Goal: Information Seeking & Learning: Learn about a topic

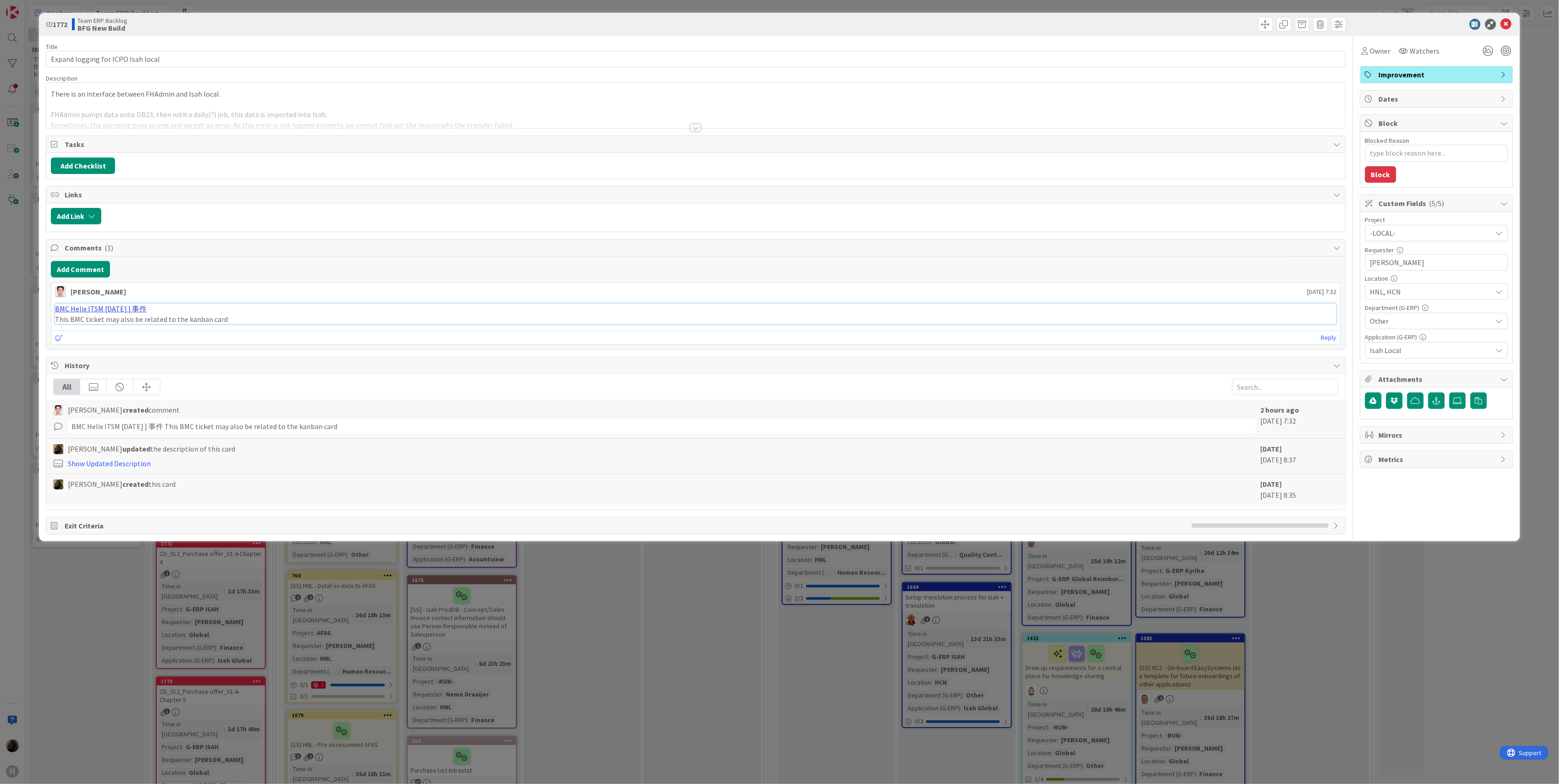
click at [109, 313] on link "BMC Helix ITSM 23.3.02 | 事件" at bounding box center [100, 309] width 92 height 9
click at [699, 135] on div "Title 34 / 128 Expand logging for ICPO Isah local Description There is an inter…" at bounding box center [696, 286] width 1300 height 499
click at [695, 129] on div at bounding box center [695, 128] width 10 height 7
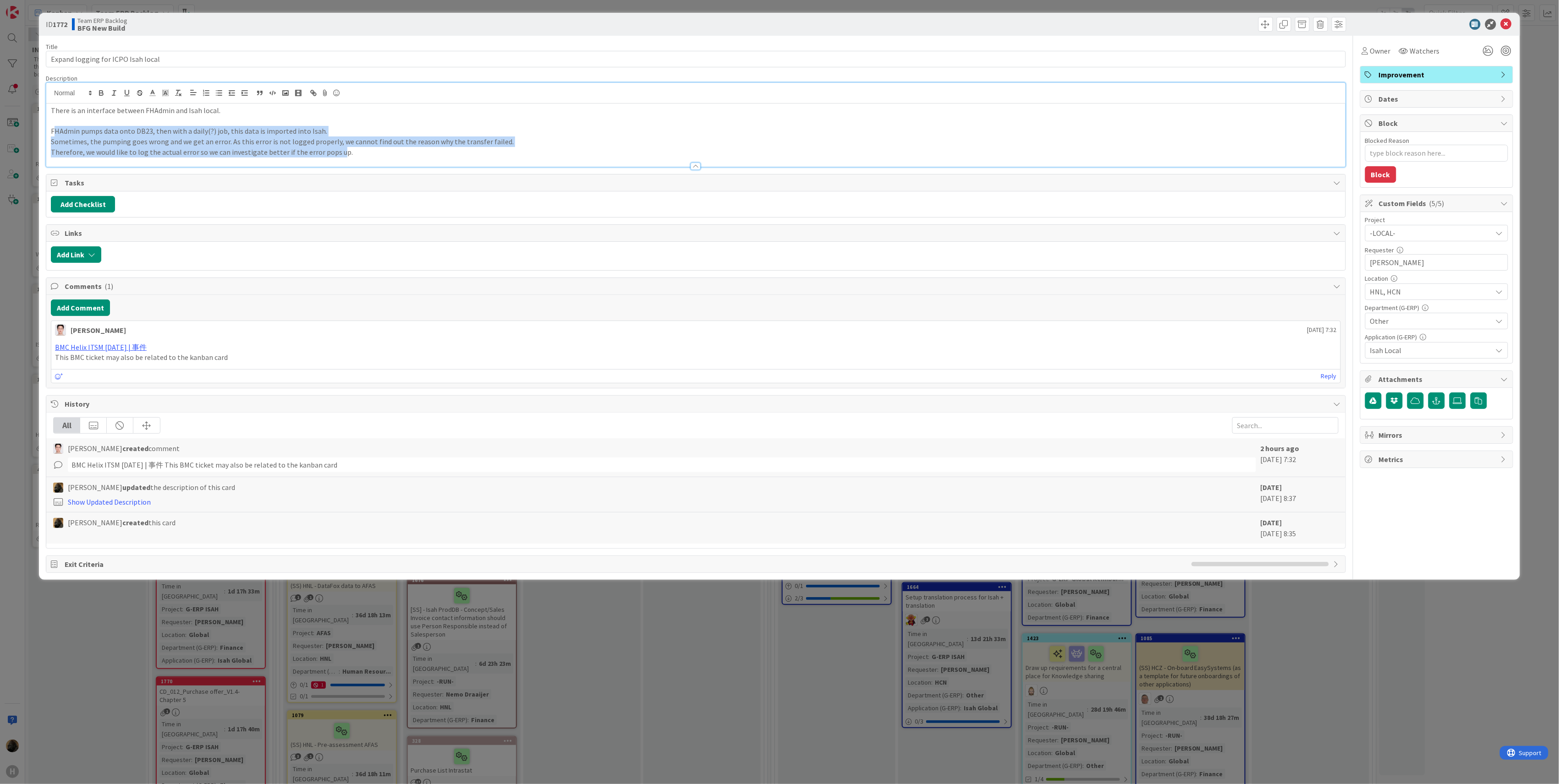
drag, startPoint x: 336, startPoint y: 153, endPoint x: 53, endPoint y: 132, distance: 283.8
click at [53, 132] on div "There is an interface between FHAdmin and Isah local. FHAdmin pumps data onto D…" at bounding box center [695, 136] width 1299 height 63
click at [385, 154] on p "Therefore, we would like to log the actual error so we can investigate better i…" at bounding box center [696, 152] width 1290 height 11
type textarea "x"
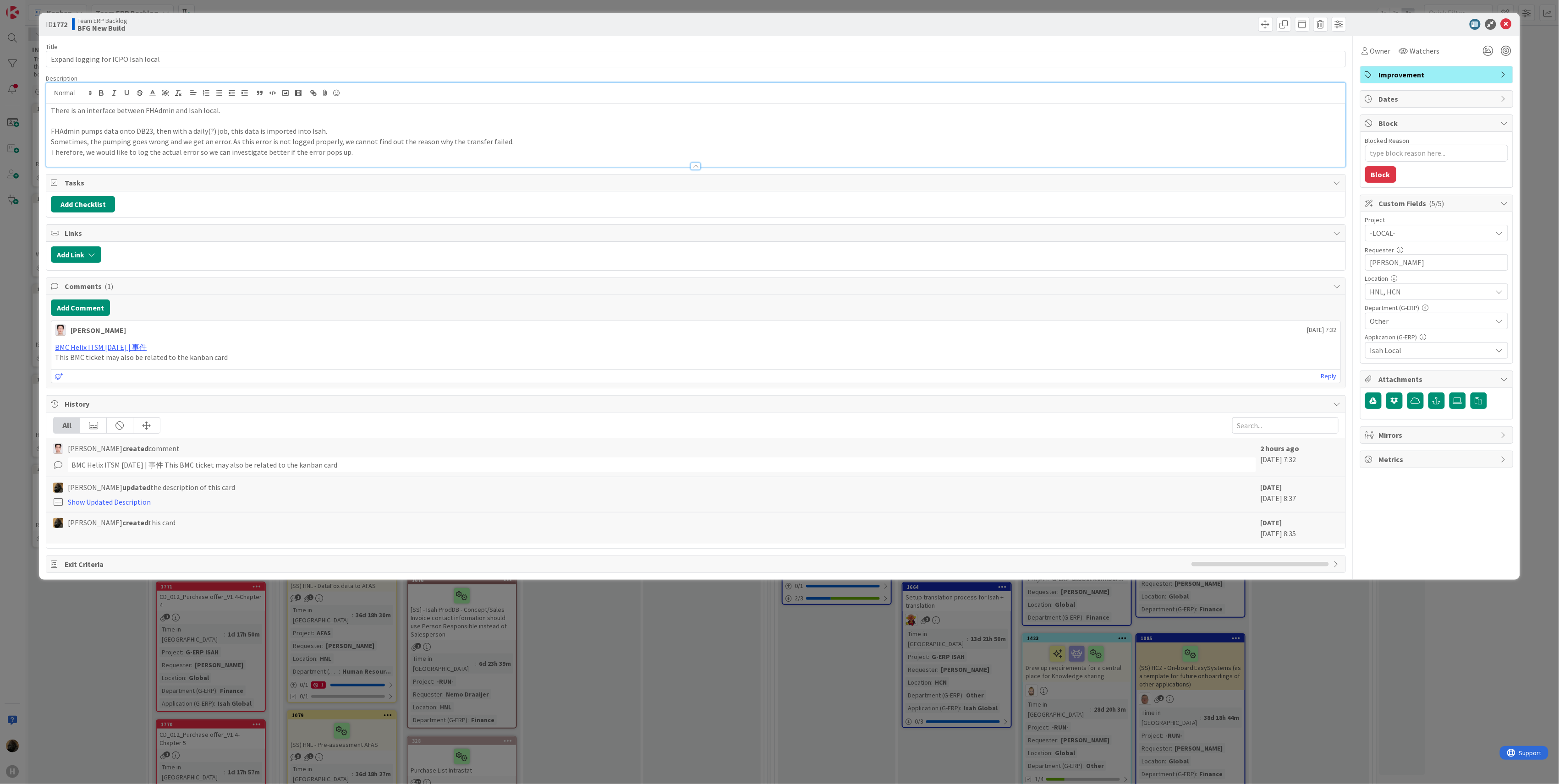
click at [149, 134] on p "FHAdmin pumps data onto DB23, then with a daily(?) job, this data is imported i…" at bounding box center [696, 131] width 1290 height 11
click at [341, 155] on p "Therefore, we would like to log the actual error so we can investigate better i…" at bounding box center [696, 152] width 1290 height 11
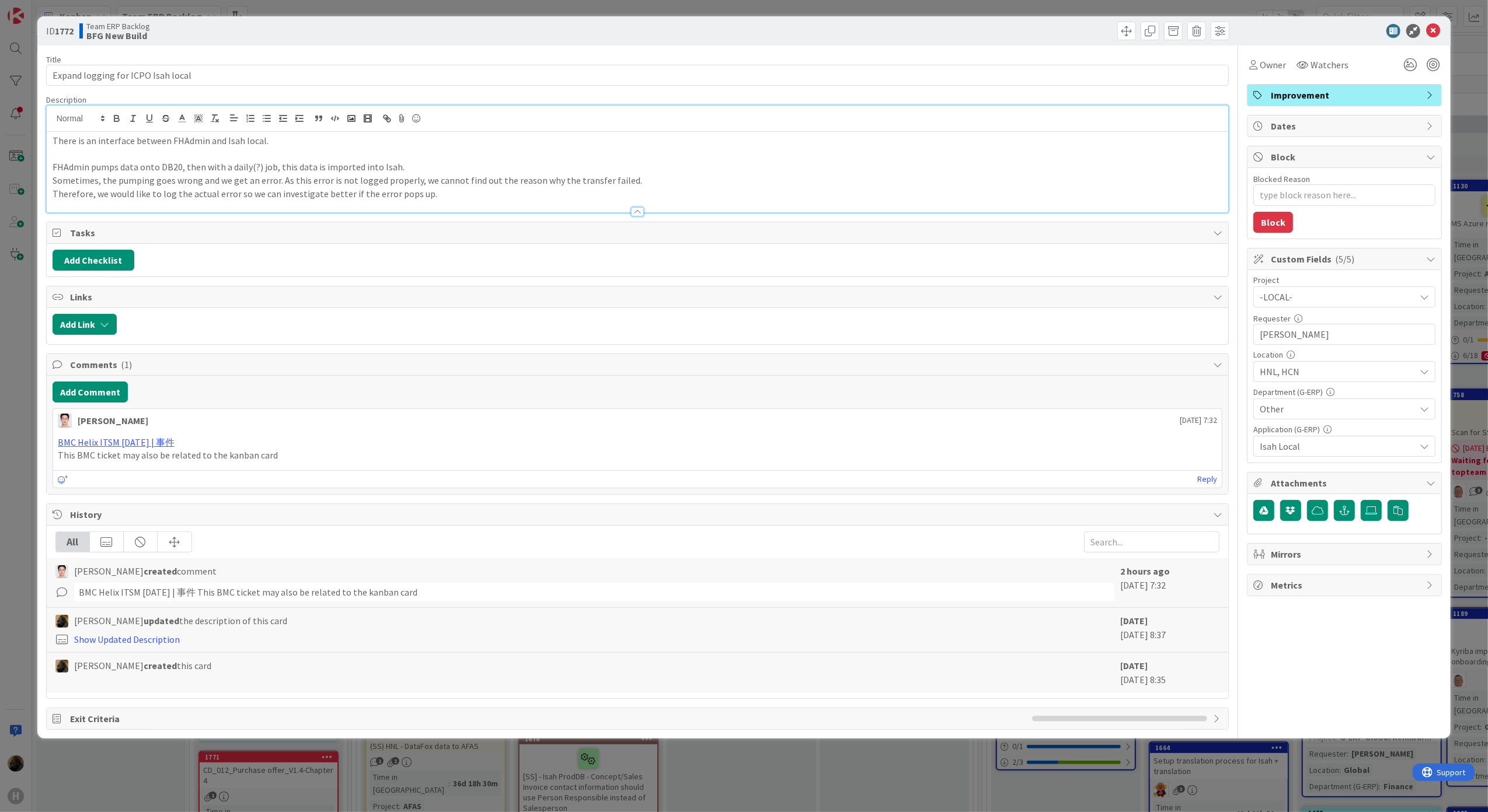
click at [452, 198] on p "Therefore, we would like to log the actual error so we can investigate better i…" at bounding box center [637, 194] width 1170 height 14
click at [457, 255] on div "Add Checklist" at bounding box center [637, 260] width 1170 height 21
click at [488, 199] on p "Therefore, we would like to log the actual error so we can investigate better i…" at bounding box center [637, 194] width 1170 height 14
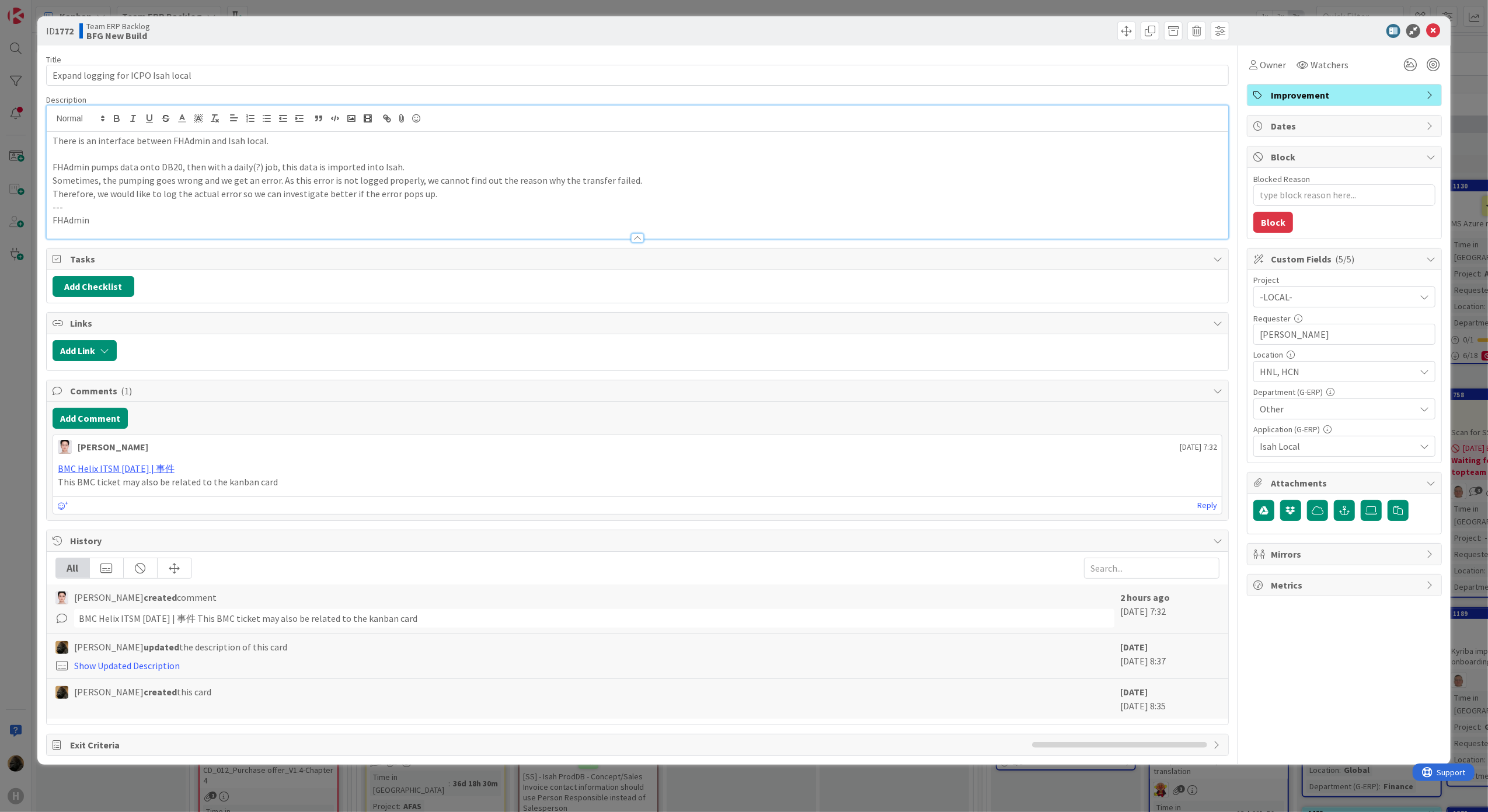
click at [159, 222] on p "FHAdmin" at bounding box center [637, 220] width 1170 height 14
click at [165, 228] on div at bounding box center [638, 231] width 1182 height 12
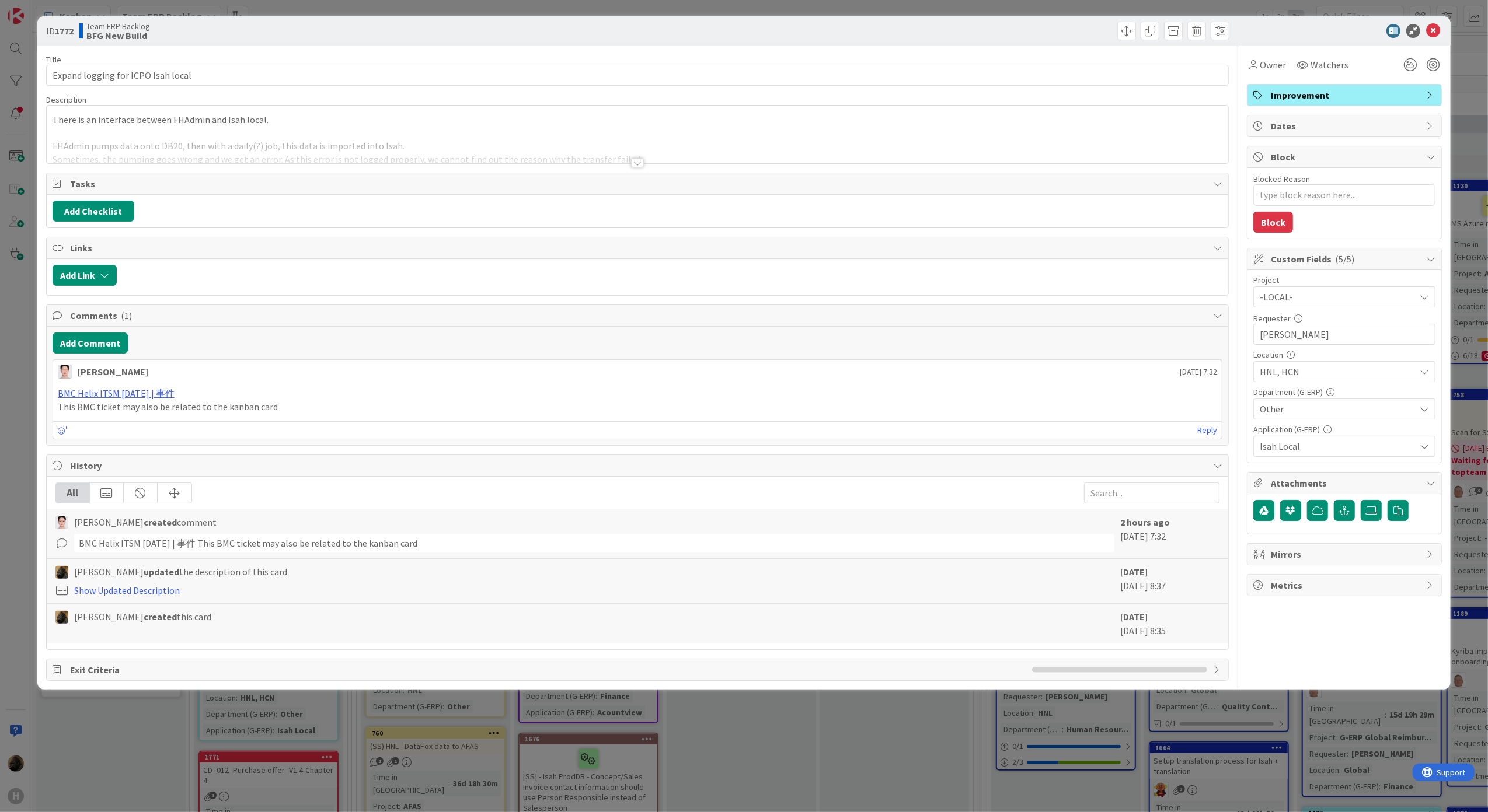
click at [645, 163] on div at bounding box center [638, 148] width 1182 height 29
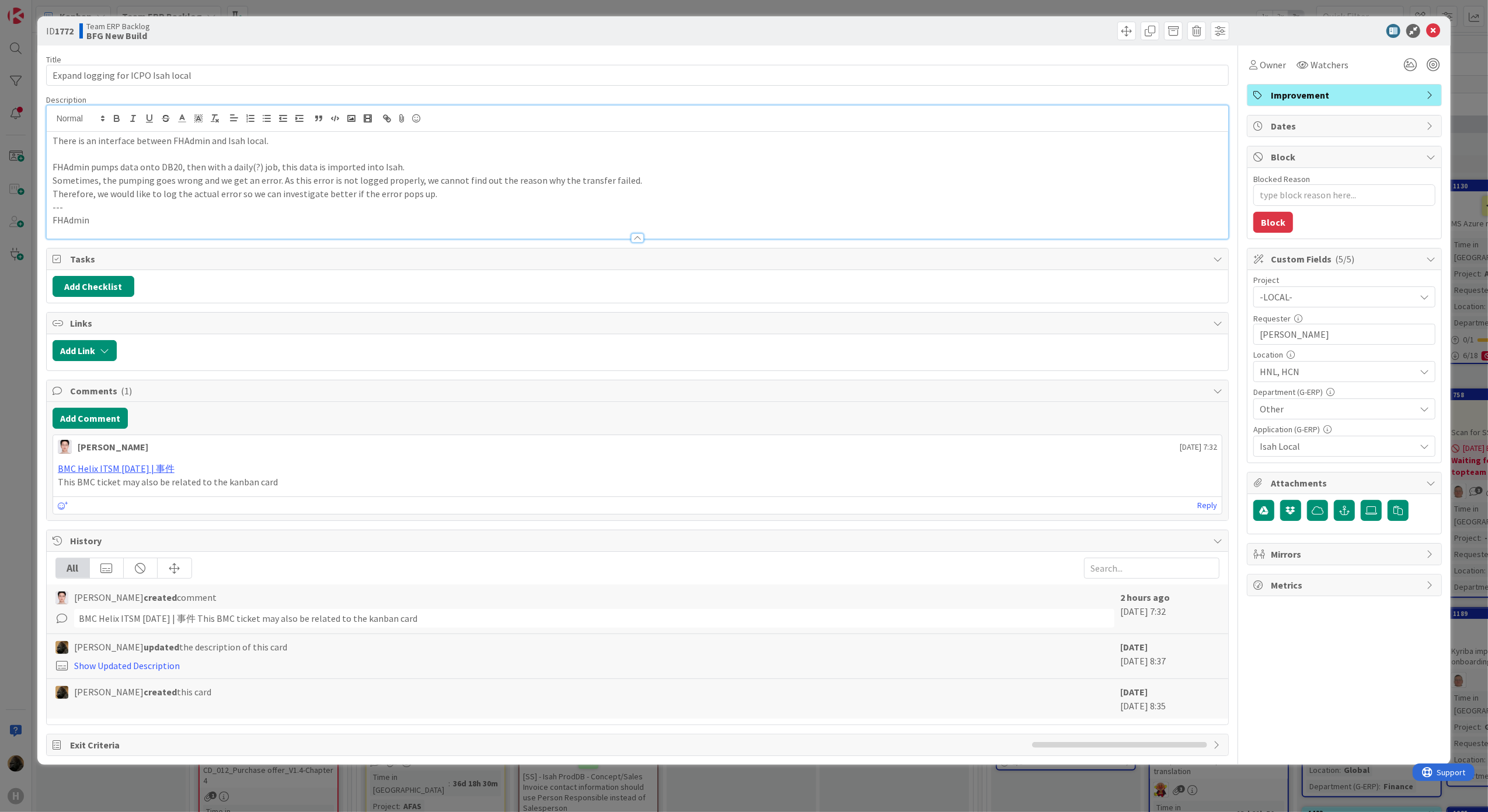
click at [336, 221] on p "FHAdmin" at bounding box center [637, 220] width 1170 height 14
click at [437, 220] on p "FHAdmin puts data onto DB20, database is DataWarehouse. From here, the data is …" at bounding box center [637, 220] width 1170 height 14
click at [565, 219] on p "FHAdmin puts data onto DB20, database is DataWarehouse. From here, the data is …" at bounding box center [637, 220] width 1170 height 14
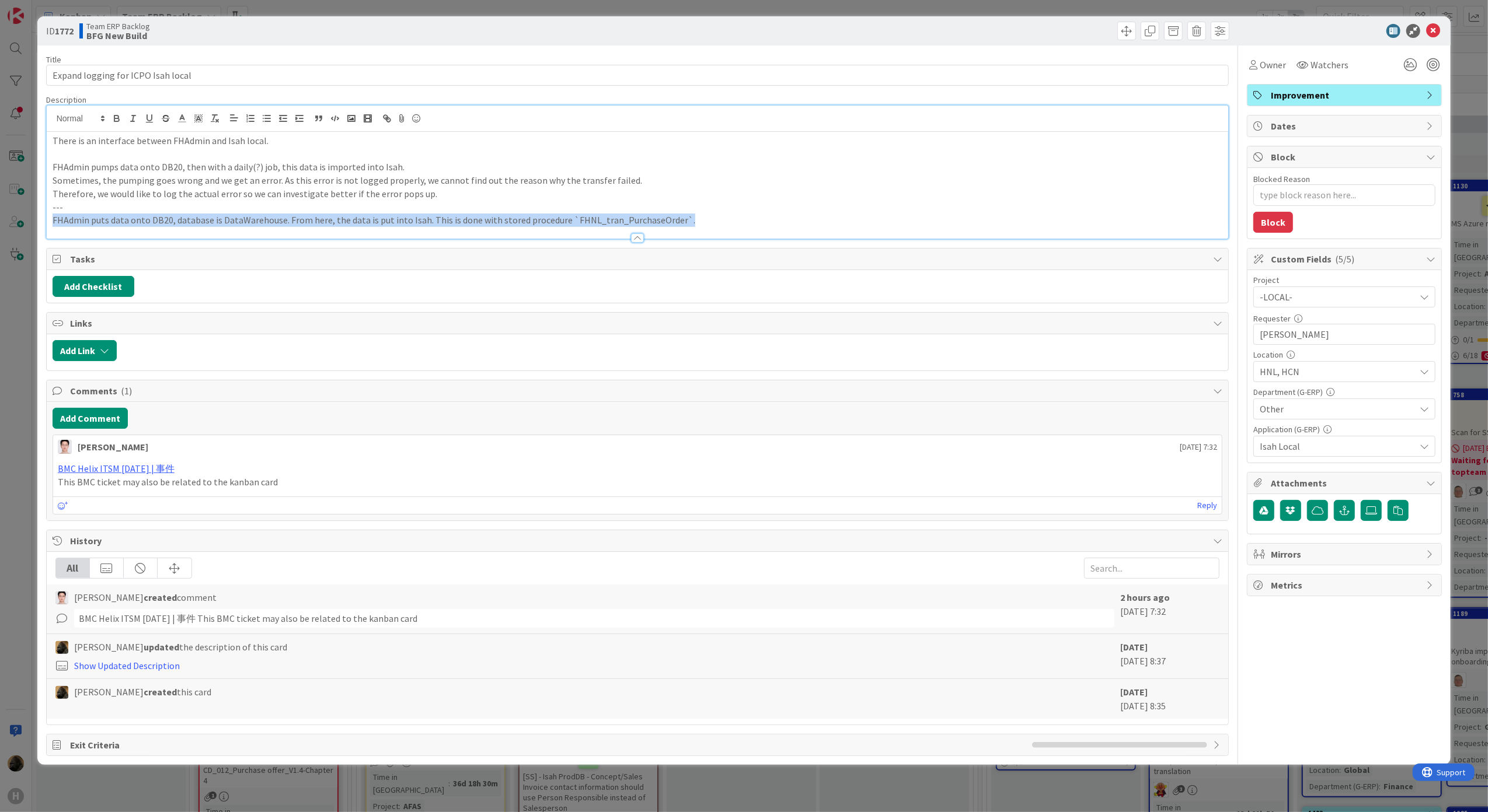
drag, startPoint x: 687, startPoint y: 223, endPoint x: 52, endPoint y: 224, distance: 635.0
click at [52, 224] on p "FHAdmin puts data onto DB20, database is DataWarehouse. From here, the data is …" at bounding box center [637, 220] width 1170 height 14
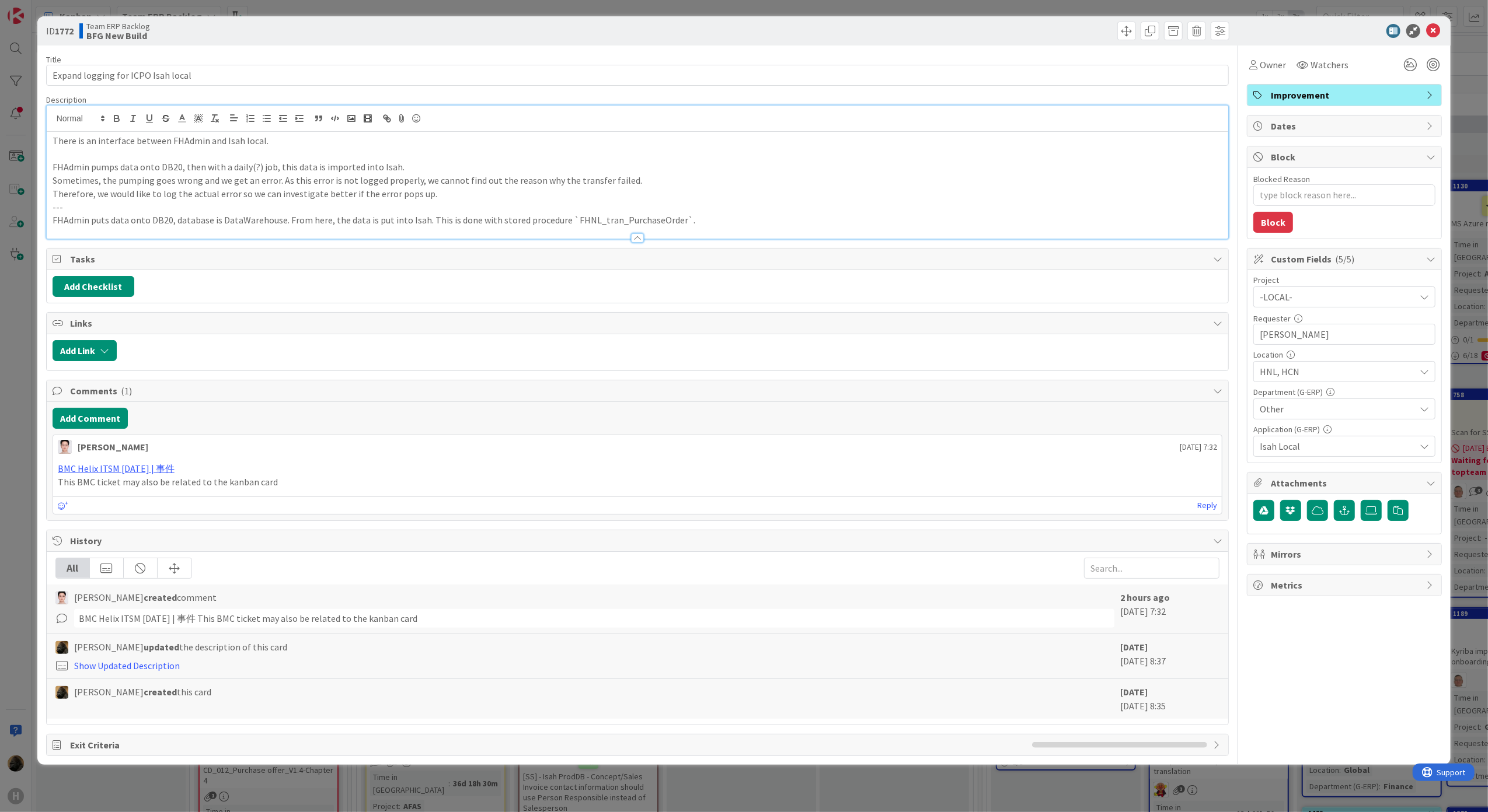
click at [108, 170] on p "FHAdmin pumps data onto DB20, then with a daily(?) job, this data is imported i…" at bounding box center [637, 167] width 1170 height 14
click at [518, 224] on p "The error in question is generated when something goes wrong in stored procedur…" at bounding box center [637, 220] width 1170 height 14
click at [540, 215] on p "The error in question is generated when something goes wrong in stored procedur…" at bounding box center [637, 220] width 1170 height 14
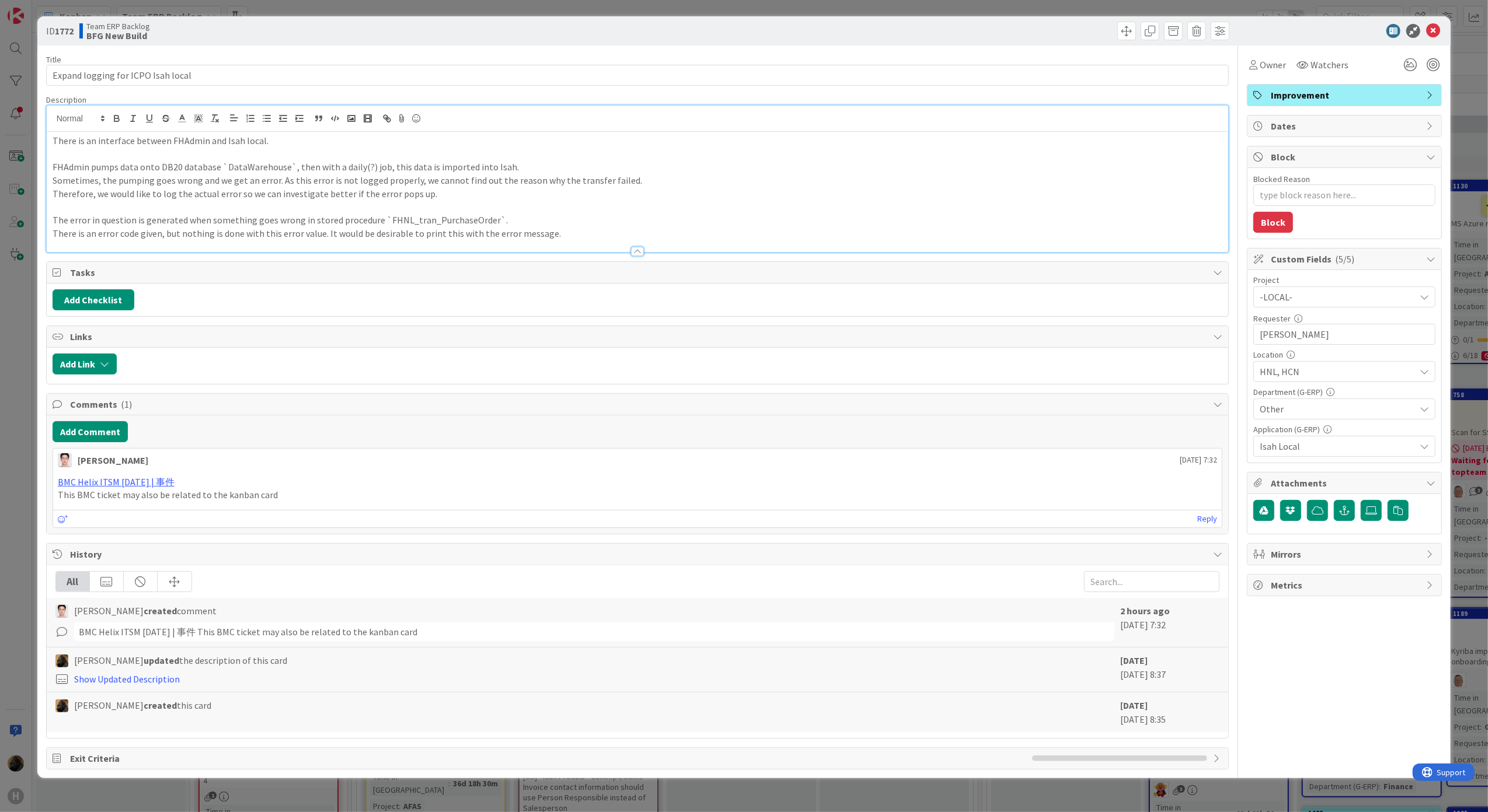
click at [510, 220] on p "The error in question is generated when something goes wrong in stored procedur…" at bounding box center [637, 220] width 1170 height 14
click at [550, 229] on p "There is an error code given, but nothing is done with this error value. It wou…" at bounding box center [637, 233] width 1170 height 14
click at [428, 234] on p "There is an error code given, but nothing is done with this error value. It wou…" at bounding box center [637, 233] width 1170 height 14
click at [564, 234] on p "There is an error code given, but nothing is done with this error value. It wou…" at bounding box center [637, 233] width 1170 height 14
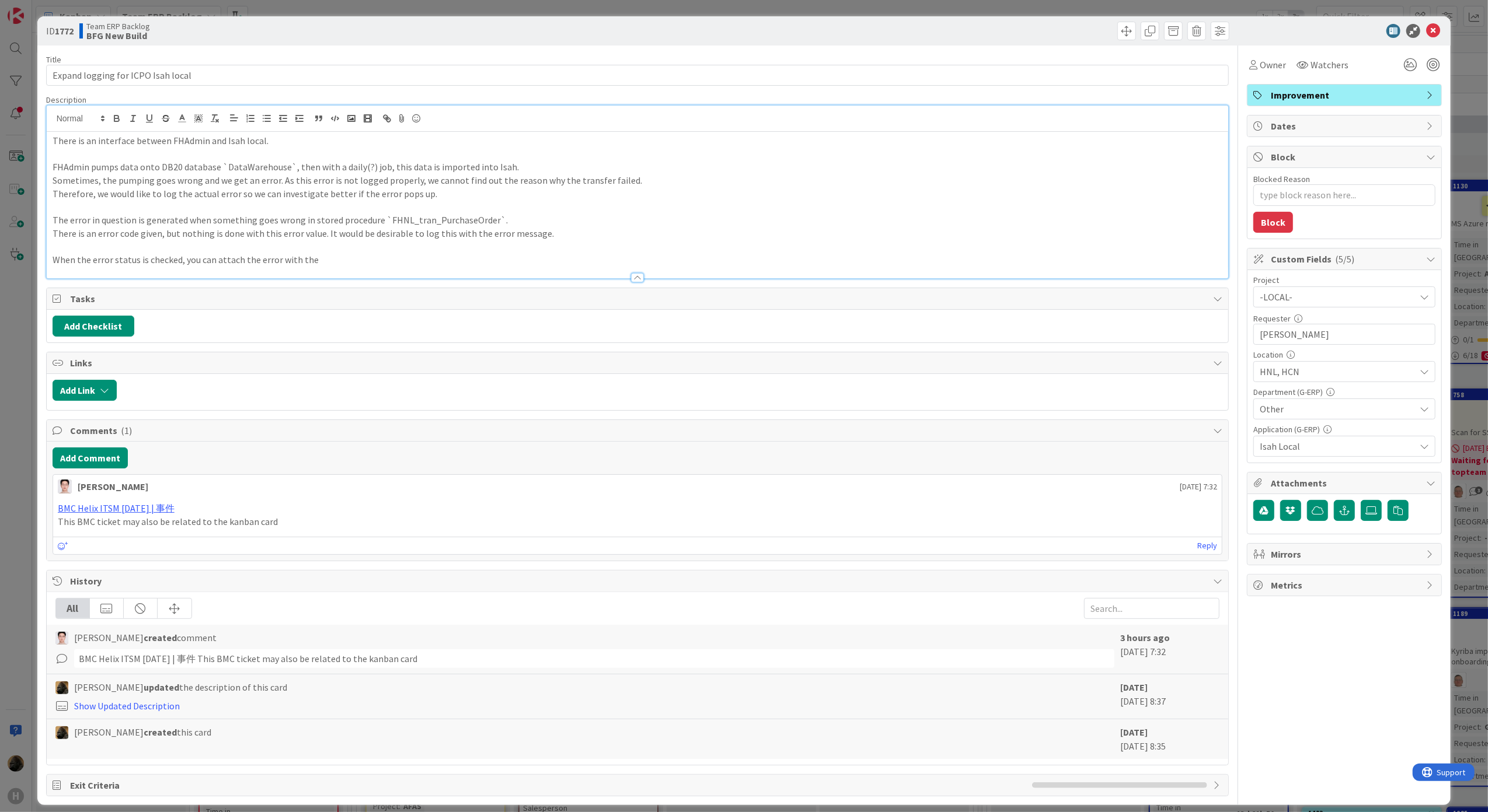
click at [355, 264] on p "When the error status is checked, you can attach the error with the" at bounding box center [637, 260] width 1170 height 14
click at [354, 264] on p "When the error status is checked, you can attach the error with the" at bounding box center [637, 260] width 1170 height 14
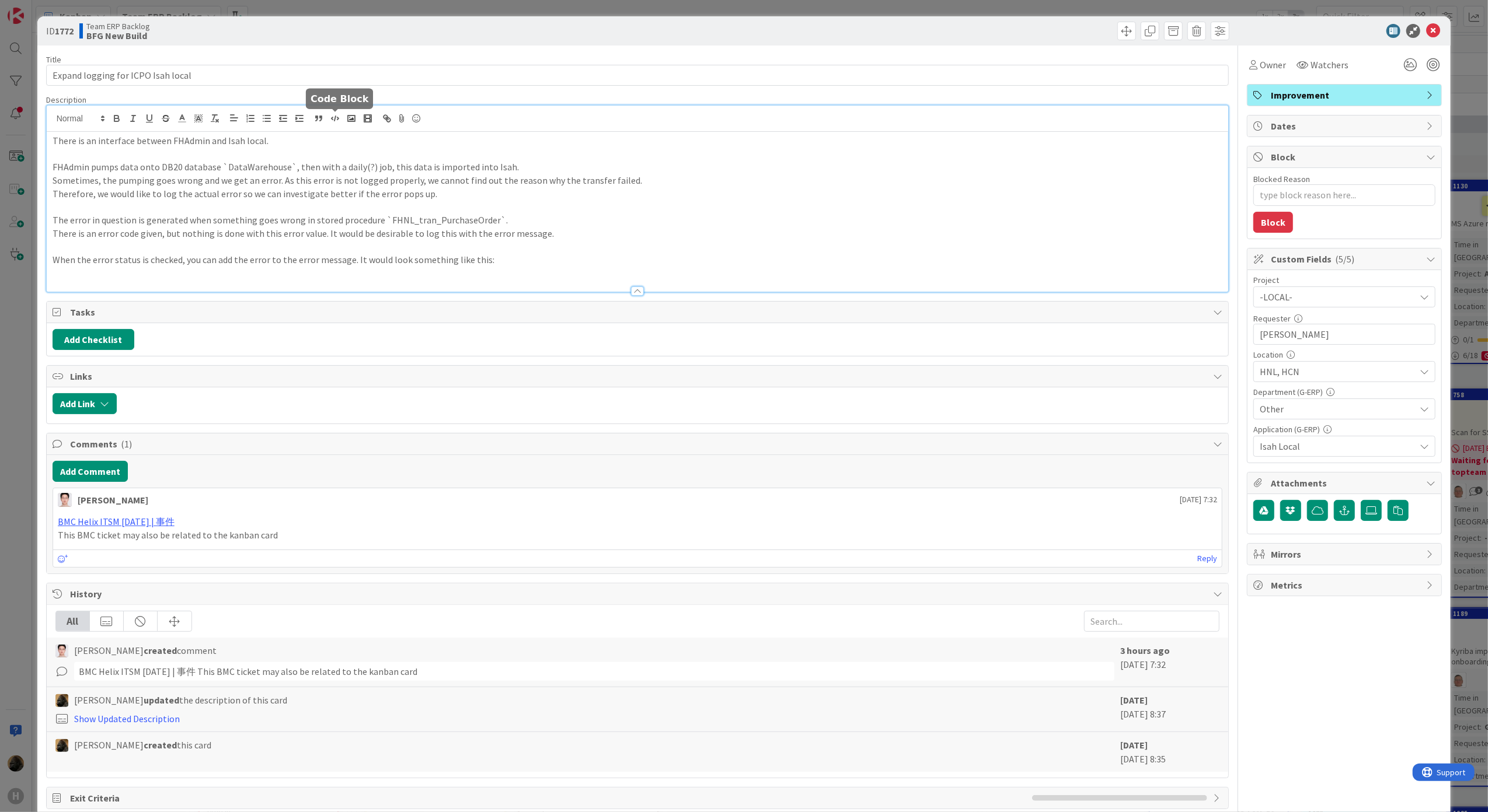
click at [335, 120] on line "button" at bounding box center [335, 118] width 1 height 5
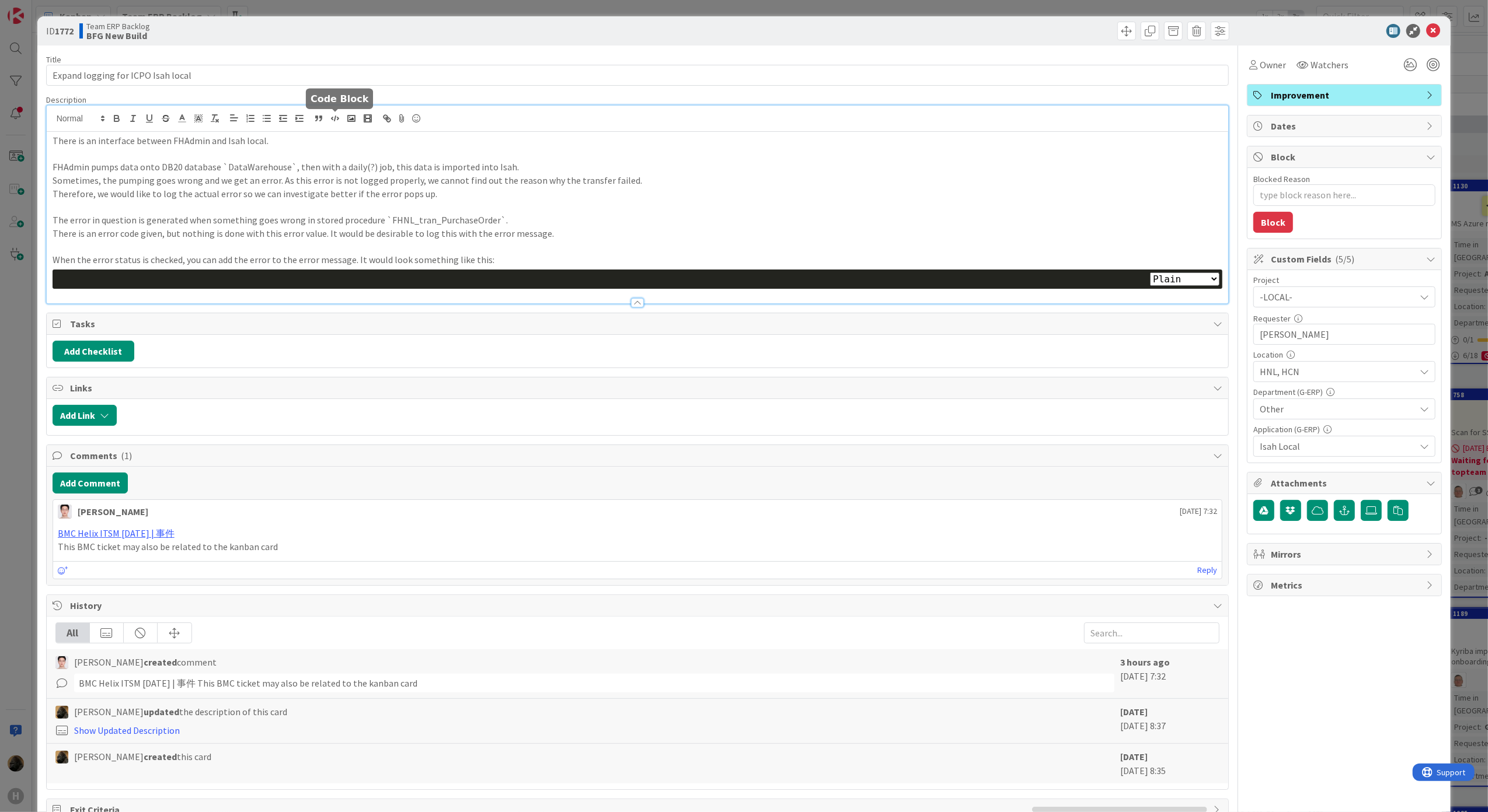
type textarea "x"
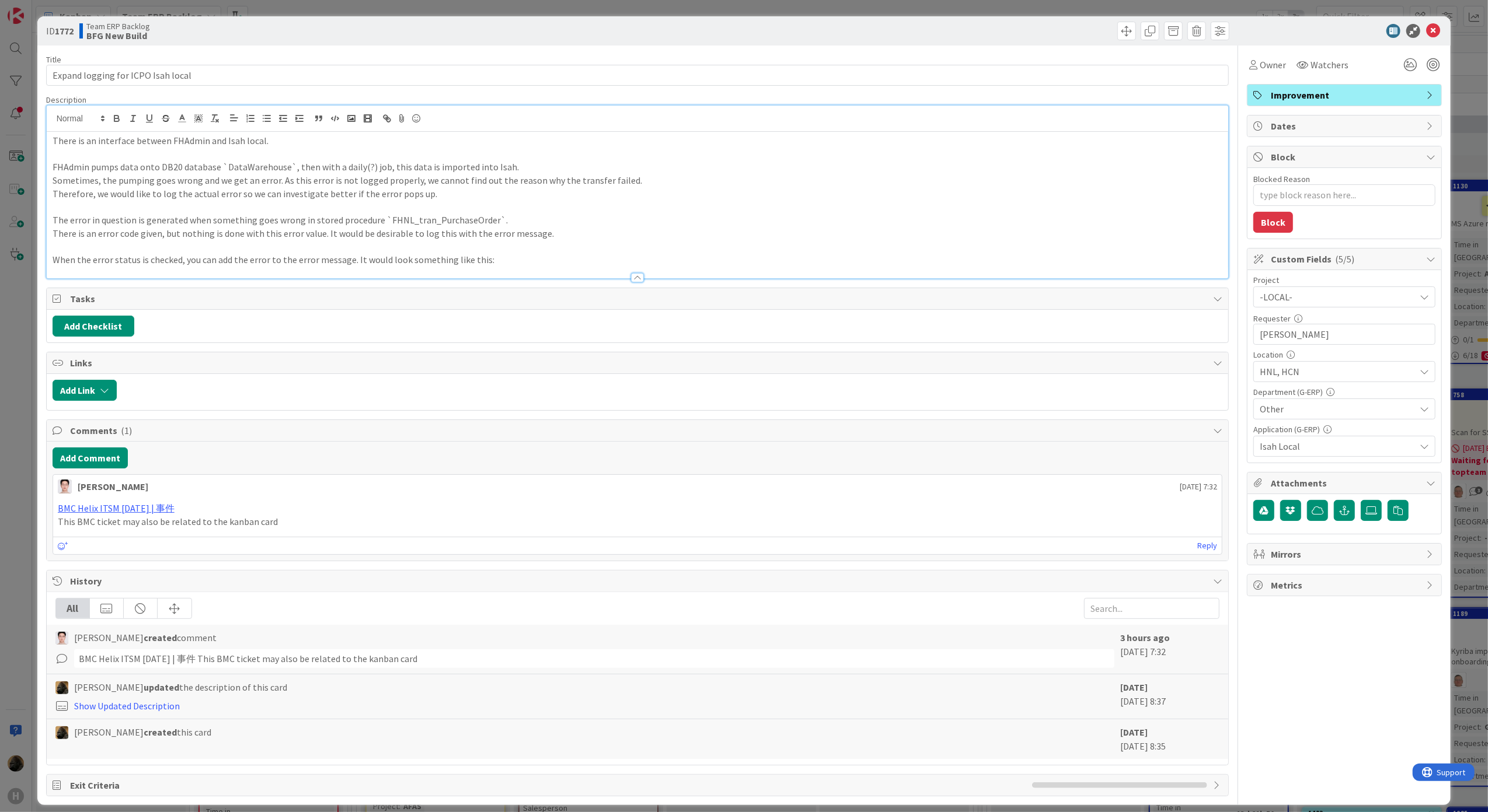
click at [556, 272] on div at bounding box center [638, 272] width 1182 height 12
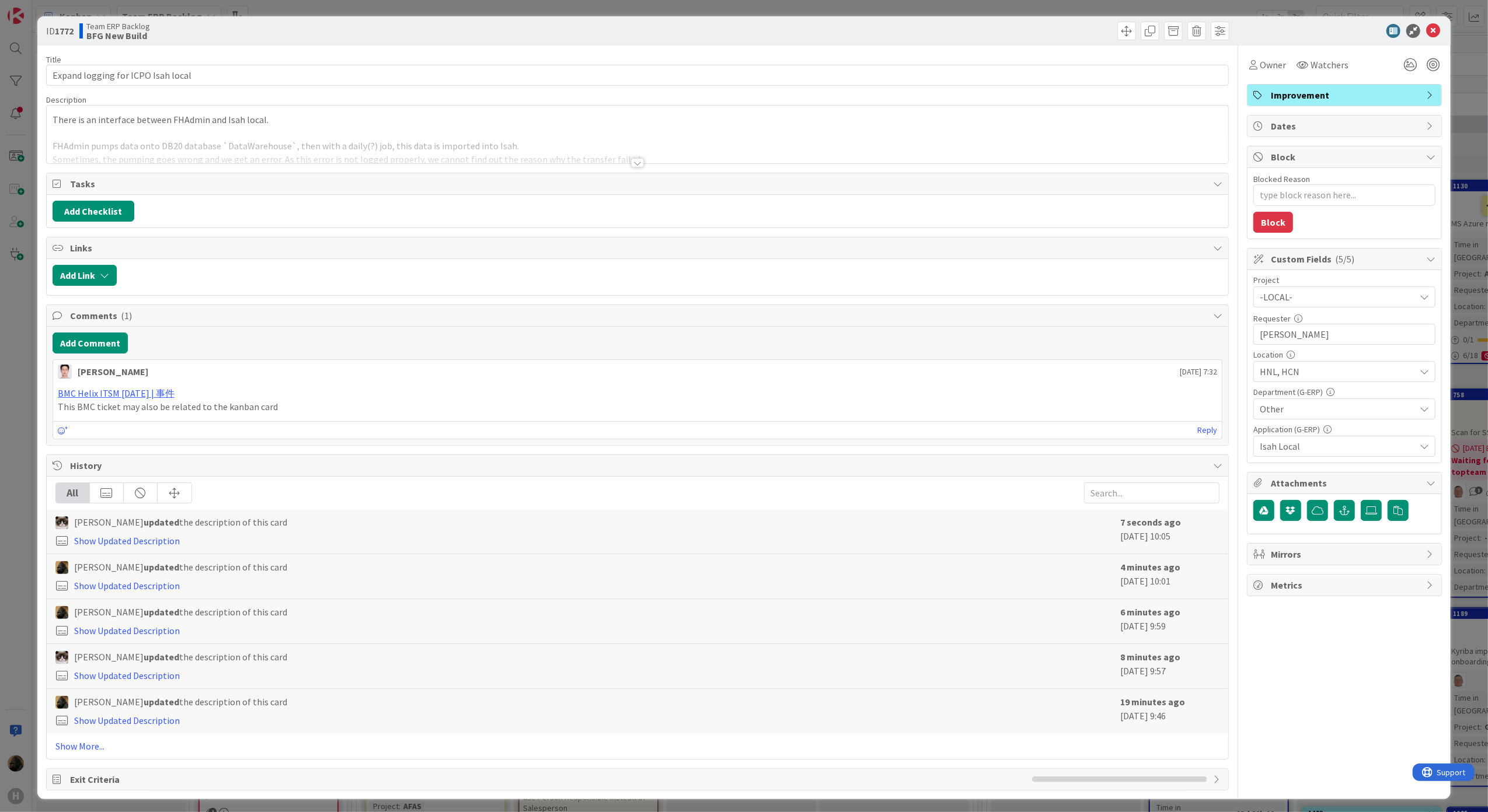
click at [631, 161] on div at bounding box center [638, 163] width 13 height 9
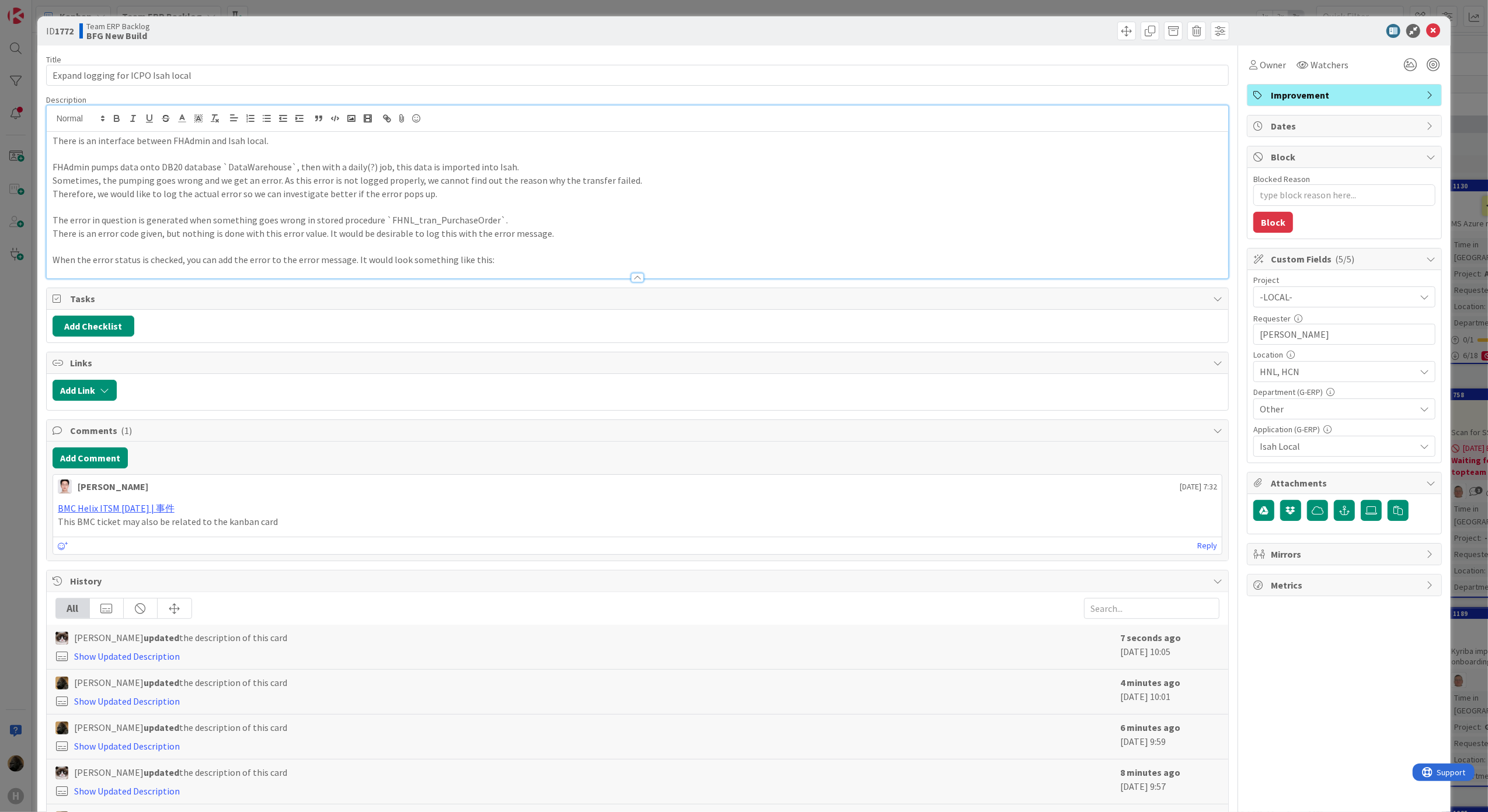
click at [310, 154] on p at bounding box center [637, 154] width 1170 height 14
click at [491, 264] on p "When the error status is checked, you can add the error to the error message. I…" at bounding box center [637, 260] width 1170 height 14
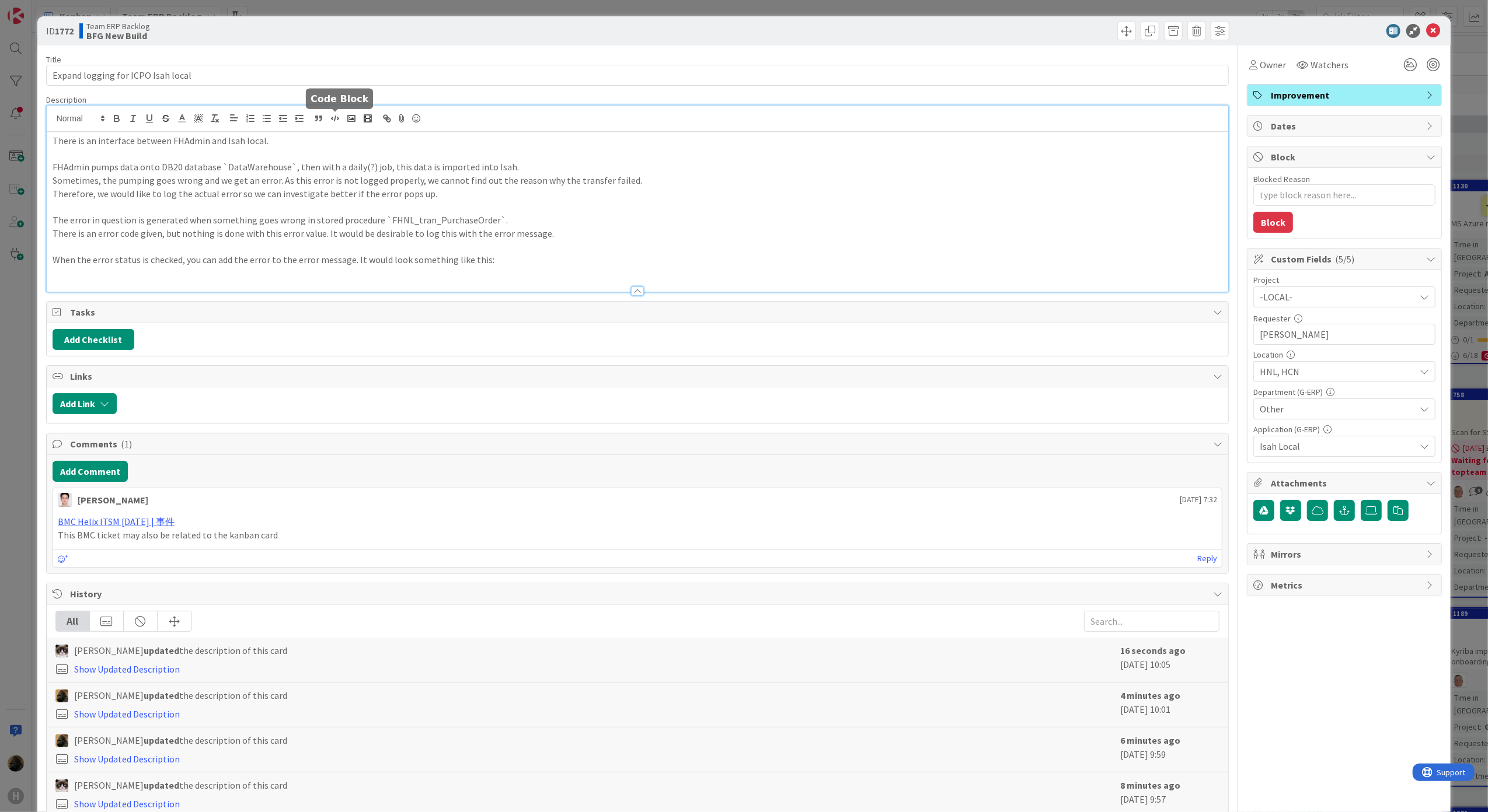
click at [337, 118] on polyline "button" at bounding box center [337, 118] width 1 height 3
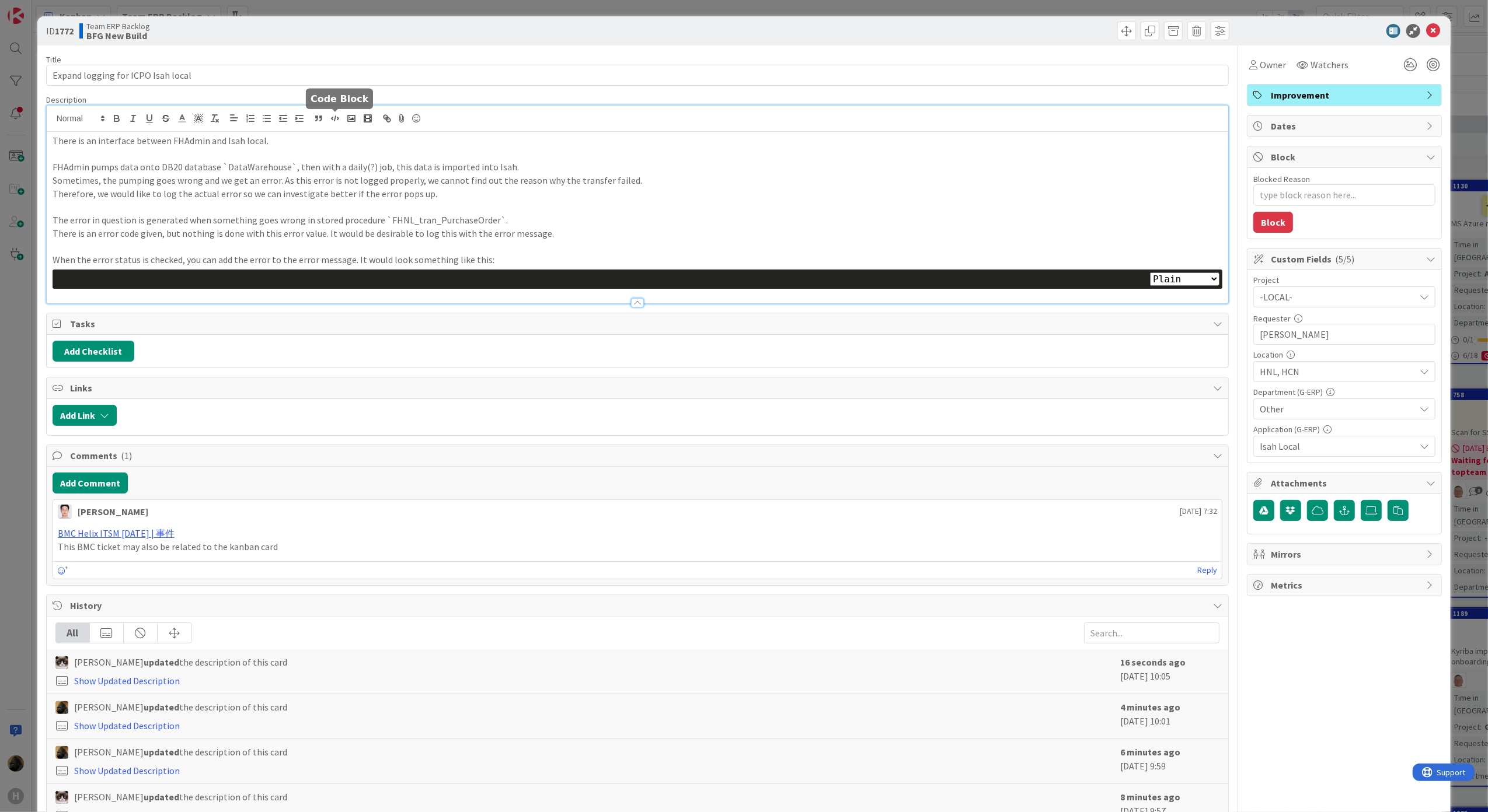
type textarea "x"
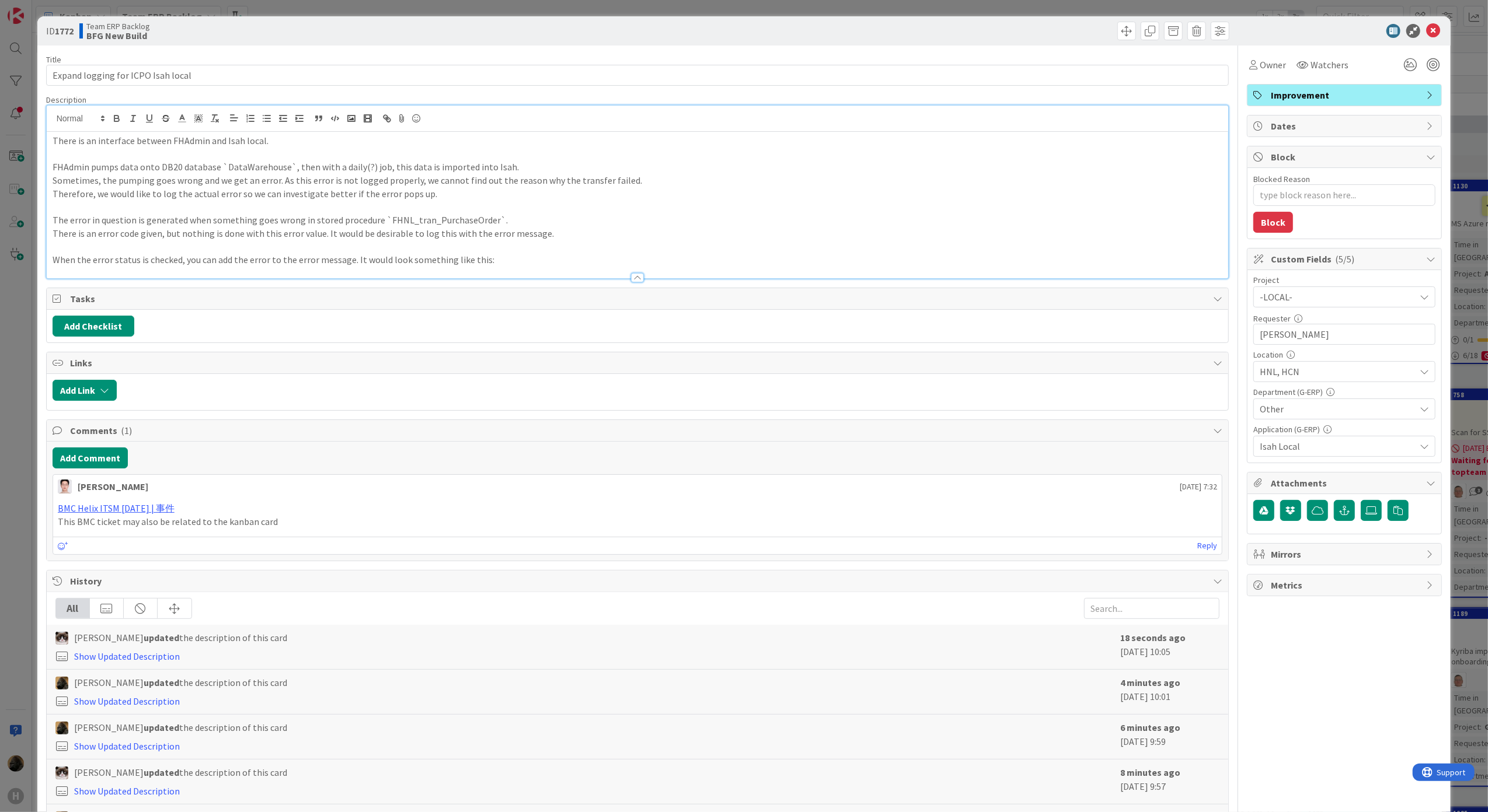
click at [367, 241] on p at bounding box center [637, 247] width 1170 height 14
click at [211, 468] on div "Add Comment" at bounding box center [637, 457] width 1170 height 21
click at [311, 255] on p "When the error status is checked, you can add the error to the error message. I…" at bounding box center [637, 260] width 1170 height 14
drag, startPoint x: 350, startPoint y: 259, endPoint x: 505, endPoint y: 262, distance: 155.0
click at [505, 262] on p "When the error status is checked, you can add the error to the error message. I…" at bounding box center [637, 260] width 1170 height 14
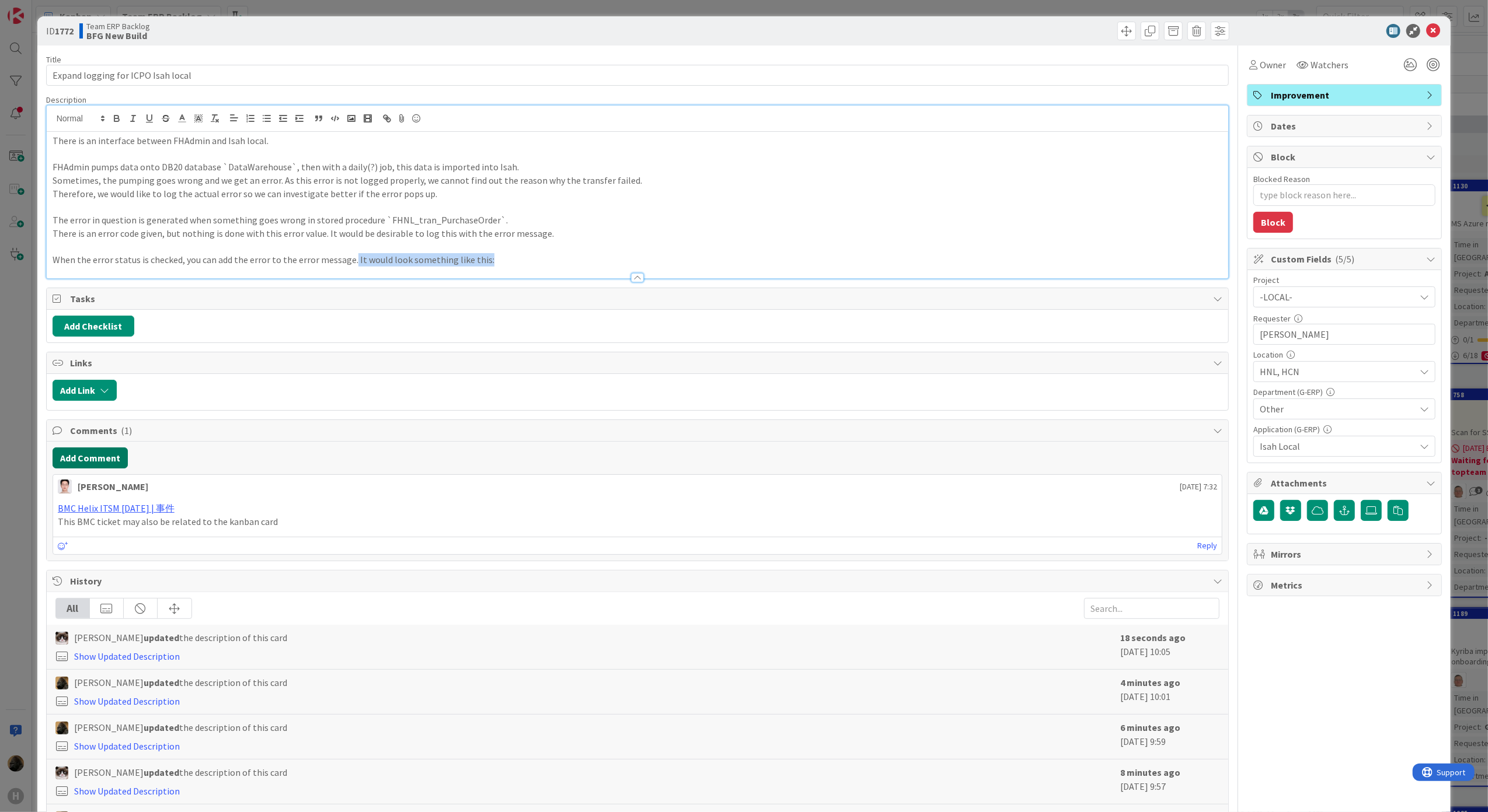
click at [107, 457] on button "Add Comment" at bounding box center [90, 457] width 75 height 21
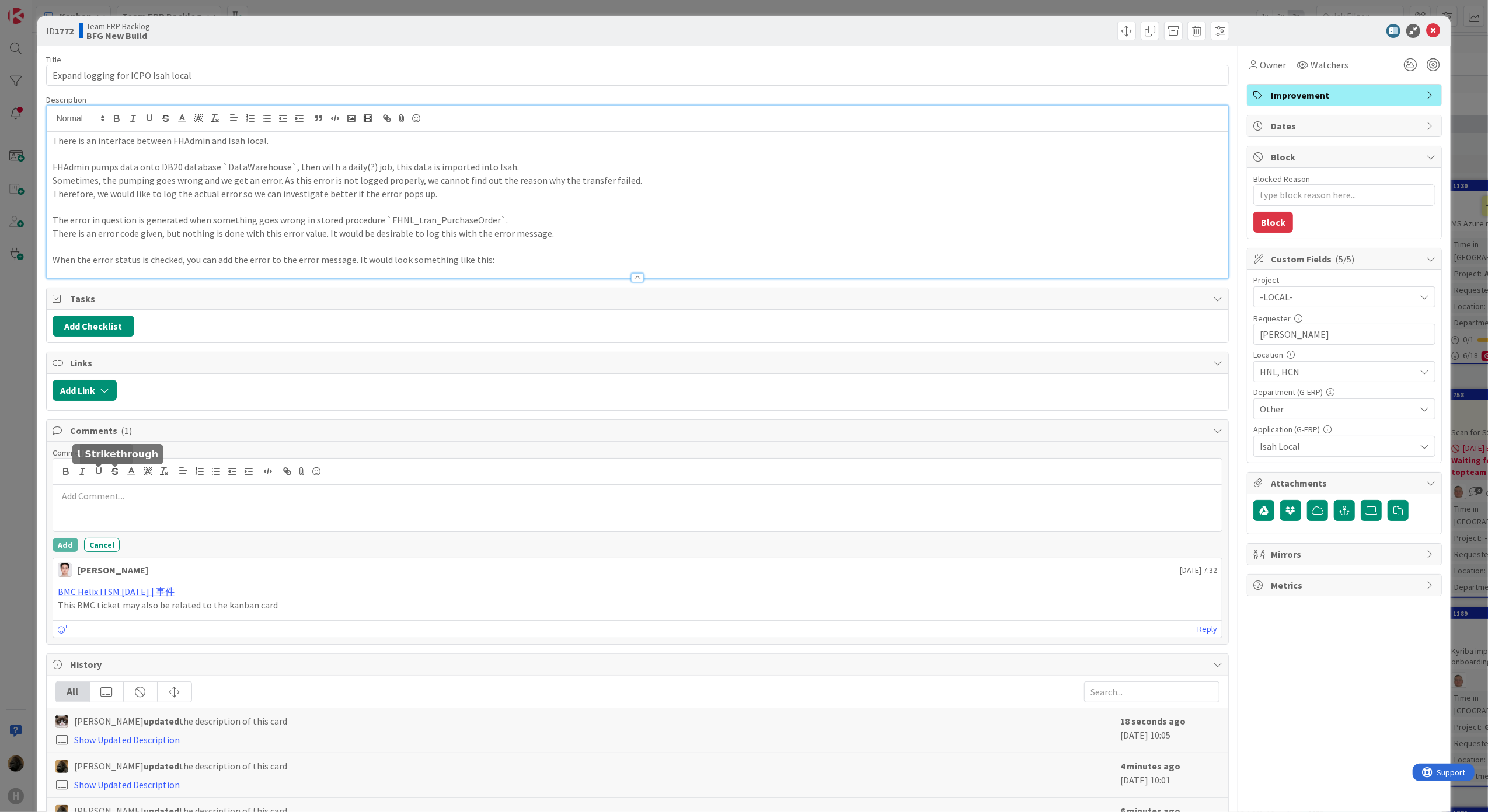
click at [119, 503] on p at bounding box center [638, 496] width 1160 height 14
click at [269, 475] on icon "button" at bounding box center [267, 470] width 10 height 10
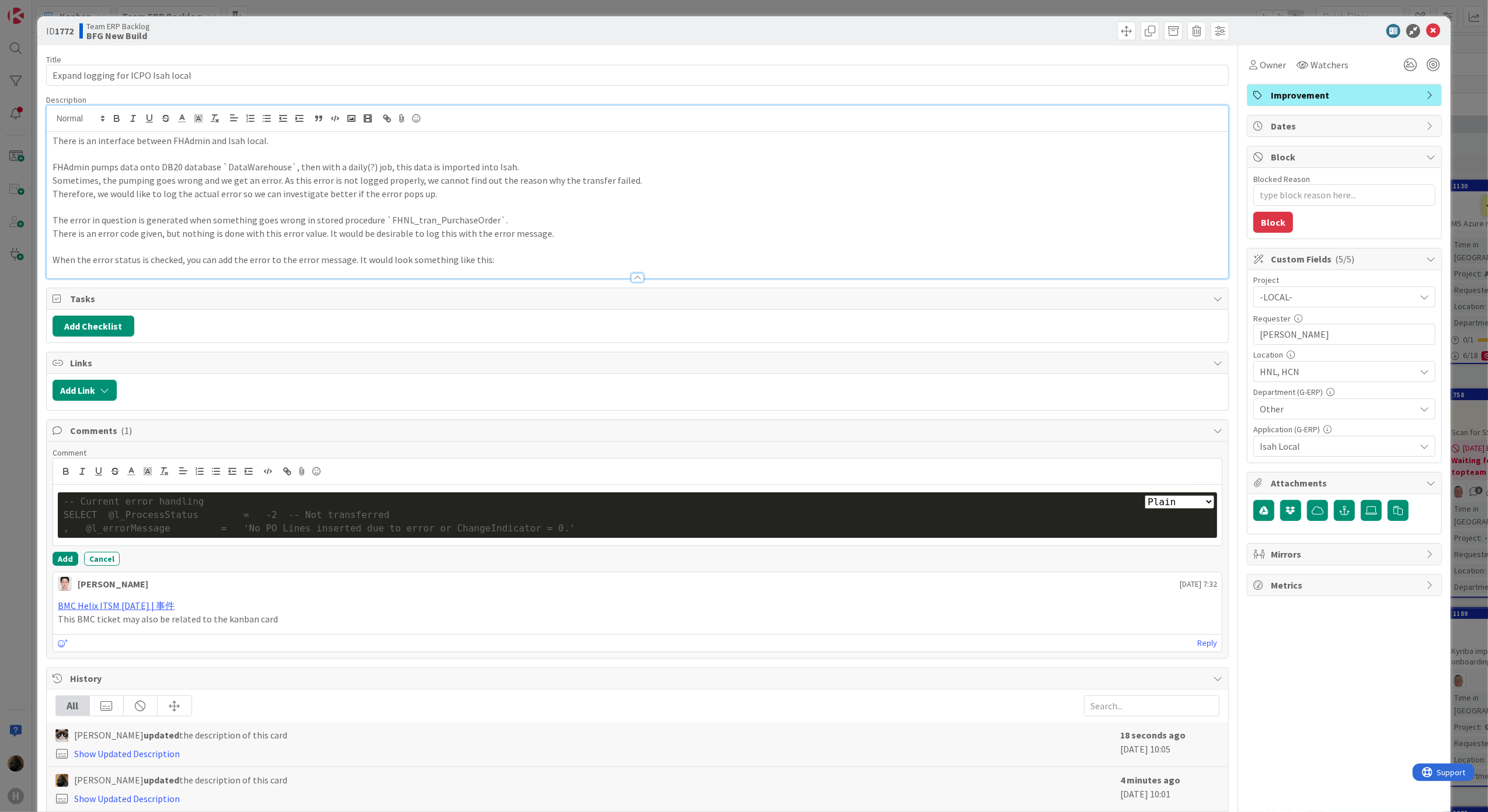
click at [145, 532] on div ", @l_errorMessage = 'No PO Lines inserted due to error or ChangeIndicator = 0.'" at bounding box center [637, 528] width 1148 height 14
click at [554, 536] on div ", @l_errorMessage = 'No PO Lines inserted due to error or ChangeIndicator = 0.'" at bounding box center [637, 528] width 1148 height 14
click at [1164, 502] on select "Plain Bash C++ C# CSS Diff HTML/XML Java JavaScript Markdown PHP Python Ruby SQL" at bounding box center [1180, 502] width 70 height 14
select select "sql"
click at [1145, 499] on select "Plain Bash C++ C# CSS Diff HTML/XML Java JavaScript Markdown PHP Python Ruby SQL" at bounding box center [1180, 502] width 70 height 14
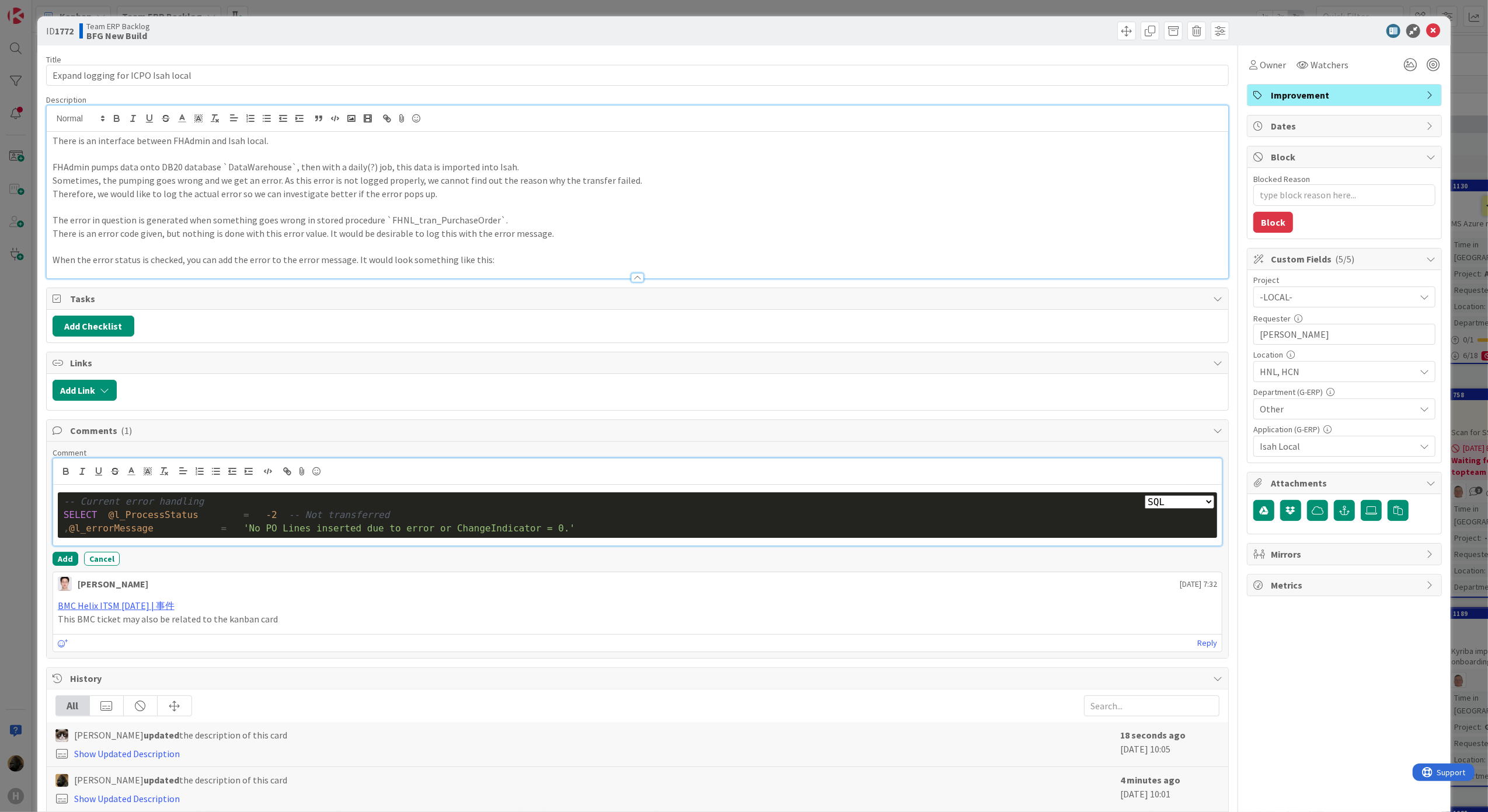
click at [584, 530] on div ", @l_errorMessage = 'No PO Lines inserted due to error or ChangeIndicator = 0.'" at bounding box center [637, 528] width 1148 height 14
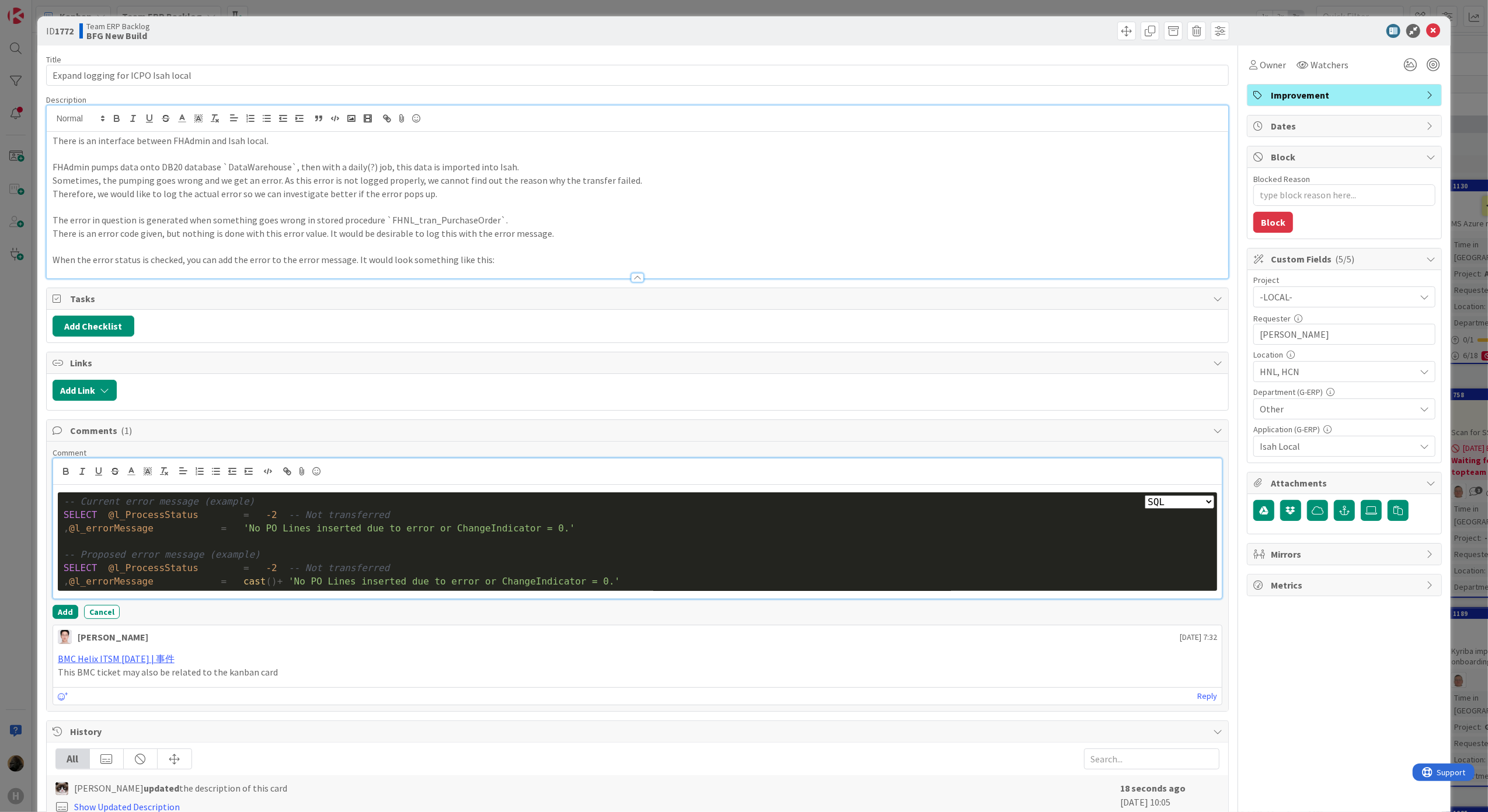
click at [275, 586] on div ", @l_errorMessage = cast () + 'No PO Lines inserted due to error or ChangeIndic…" at bounding box center [637, 581] width 1148 height 14
click at [61, 619] on button "Add" at bounding box center [65, 612] width 26 height 14
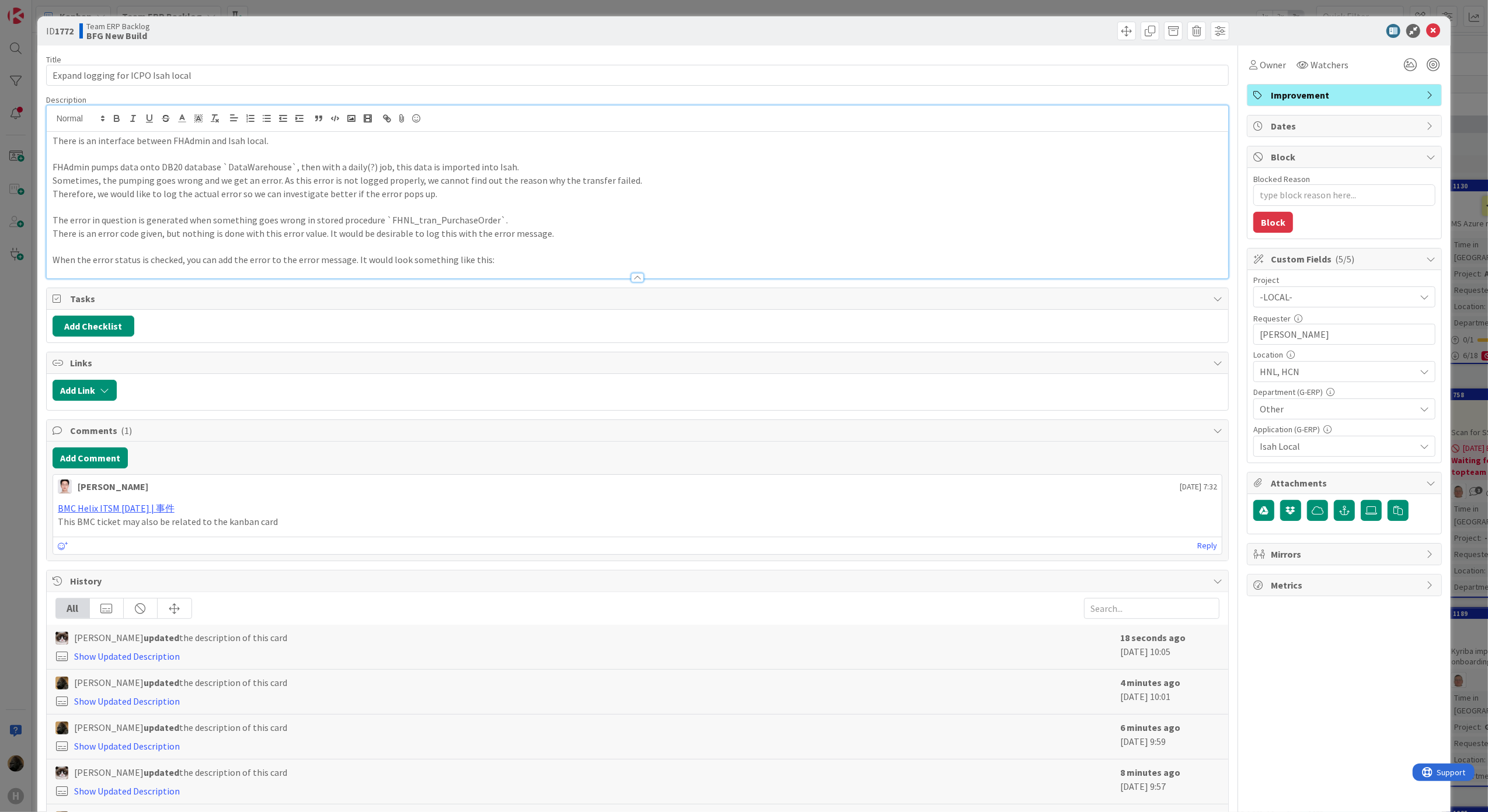
type textarea "x"
select select "sql"
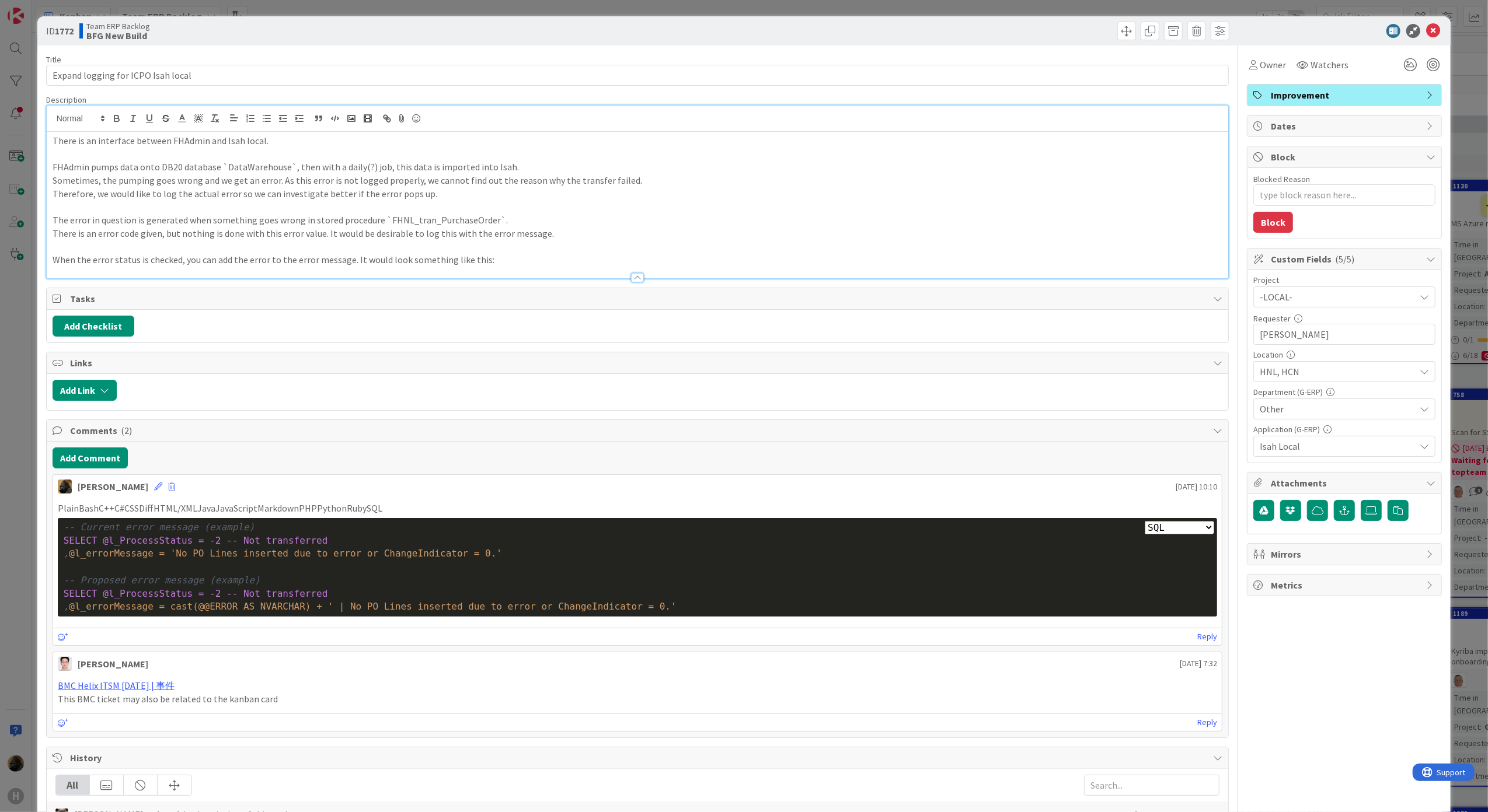
click at [343, 260] on p "When the error status is checked, you can add the error to the error message. I…" at bounding box center [637, 260] width 1170 height 14
drag, startPoint x: 353, startPoint y: 262, endPoint x: 481, endPoint y: 262, distance: 128.0
click at [481, 262] on p "When the error status is checked, you can add the error to the error message. I…" at bounding box center [637, 260] width 1170 height 14
click at [448, 332] on div "Add Checklist" at bounding box center [637, 326] width 1170 height 21
click at [1426, 31] on icon at bounding box center [1433, 30] width 14 height 14
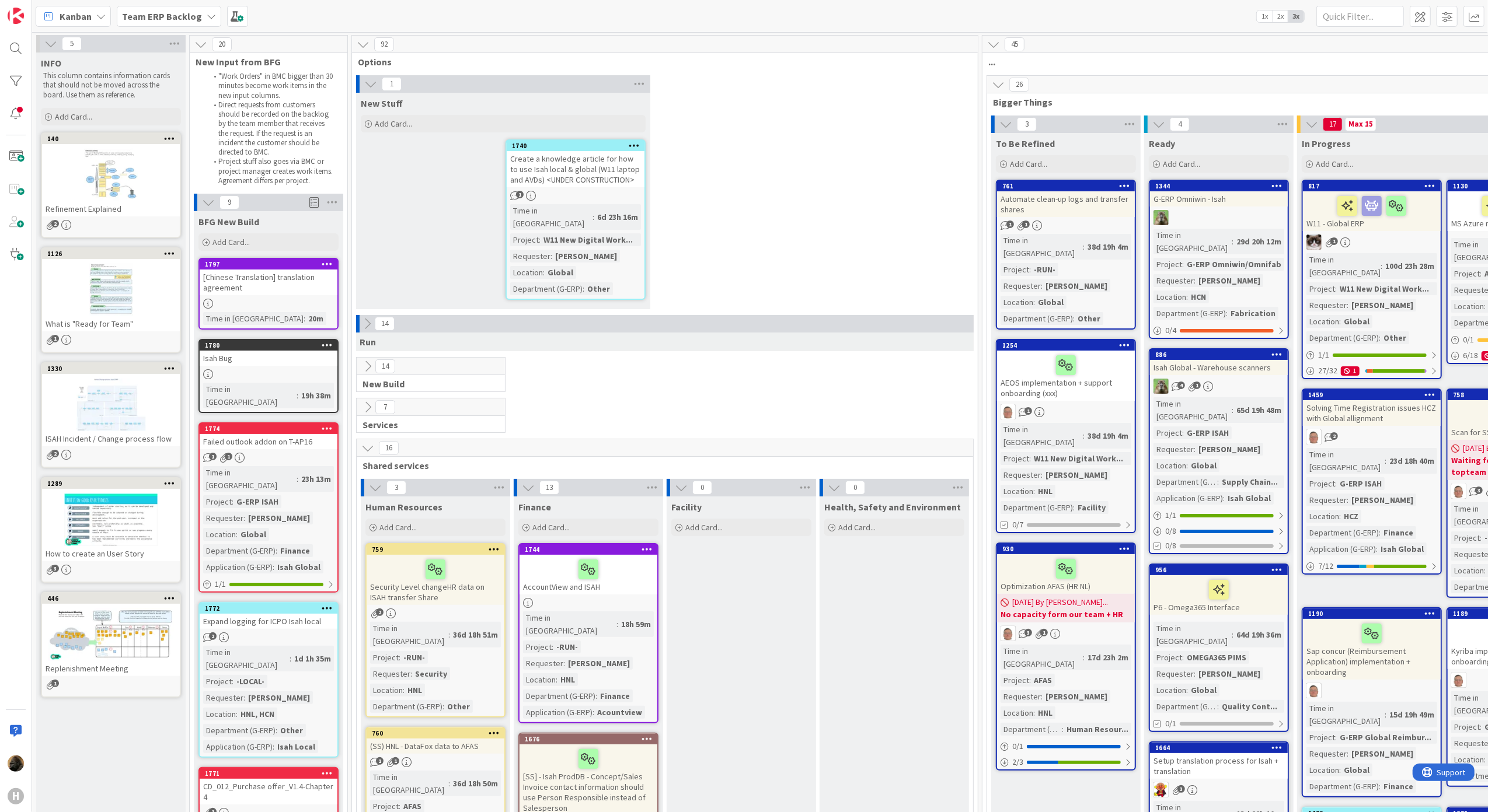
click at [918, 238] on div "1 New Stuff Add Card... 1740 Create a knowledge article for how to use Isah loc…" at bounding box center [665, 195] width 621 height 240
click at [572, 169] on div "Create a knowledge article for how to use Isah local & global (W11 laptop and A…" at bounding box center [575, 169] width 138 height 36
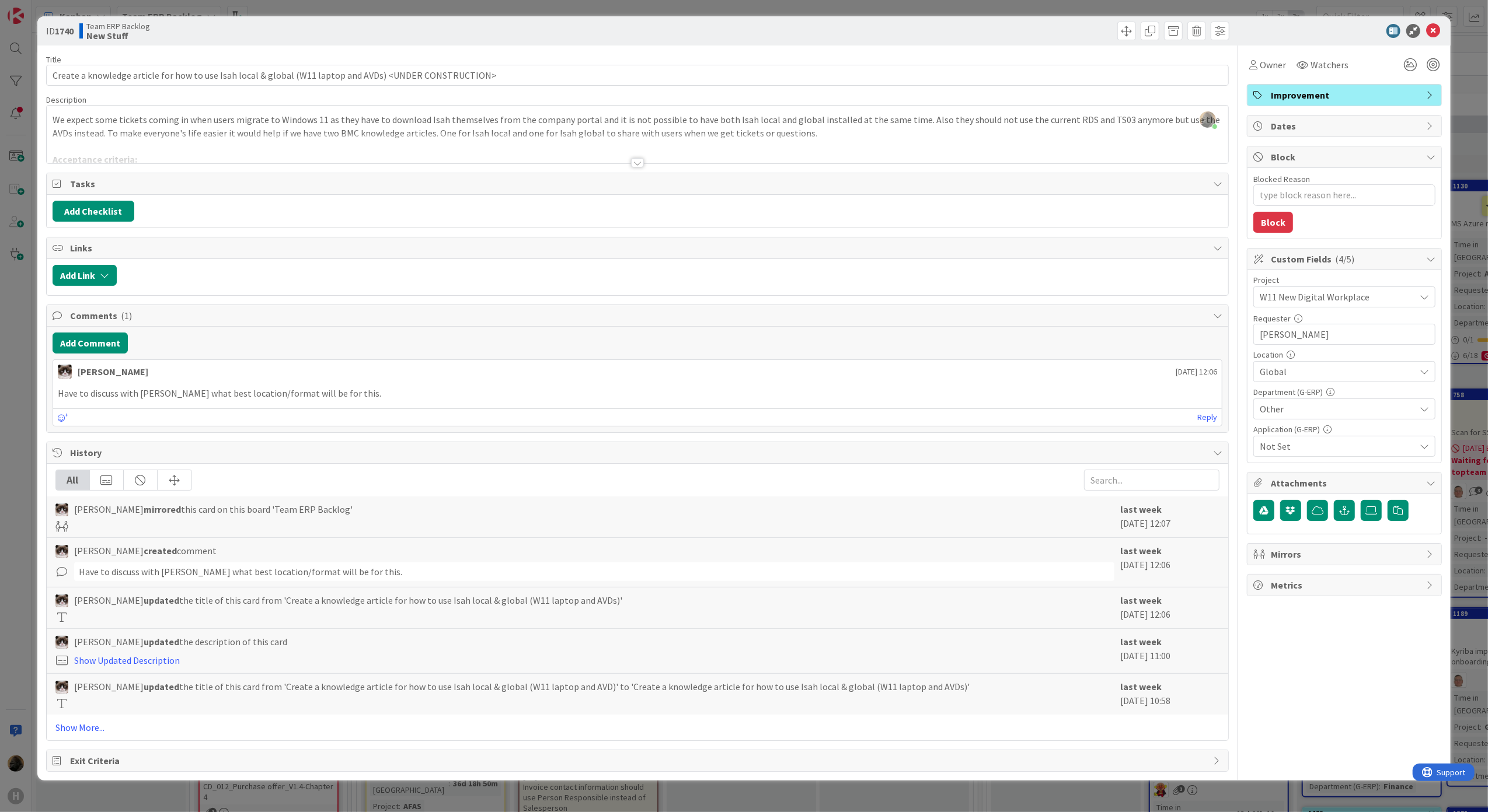
click at [631, 159] on div at bounding box center [638, 163] width 13 height 9
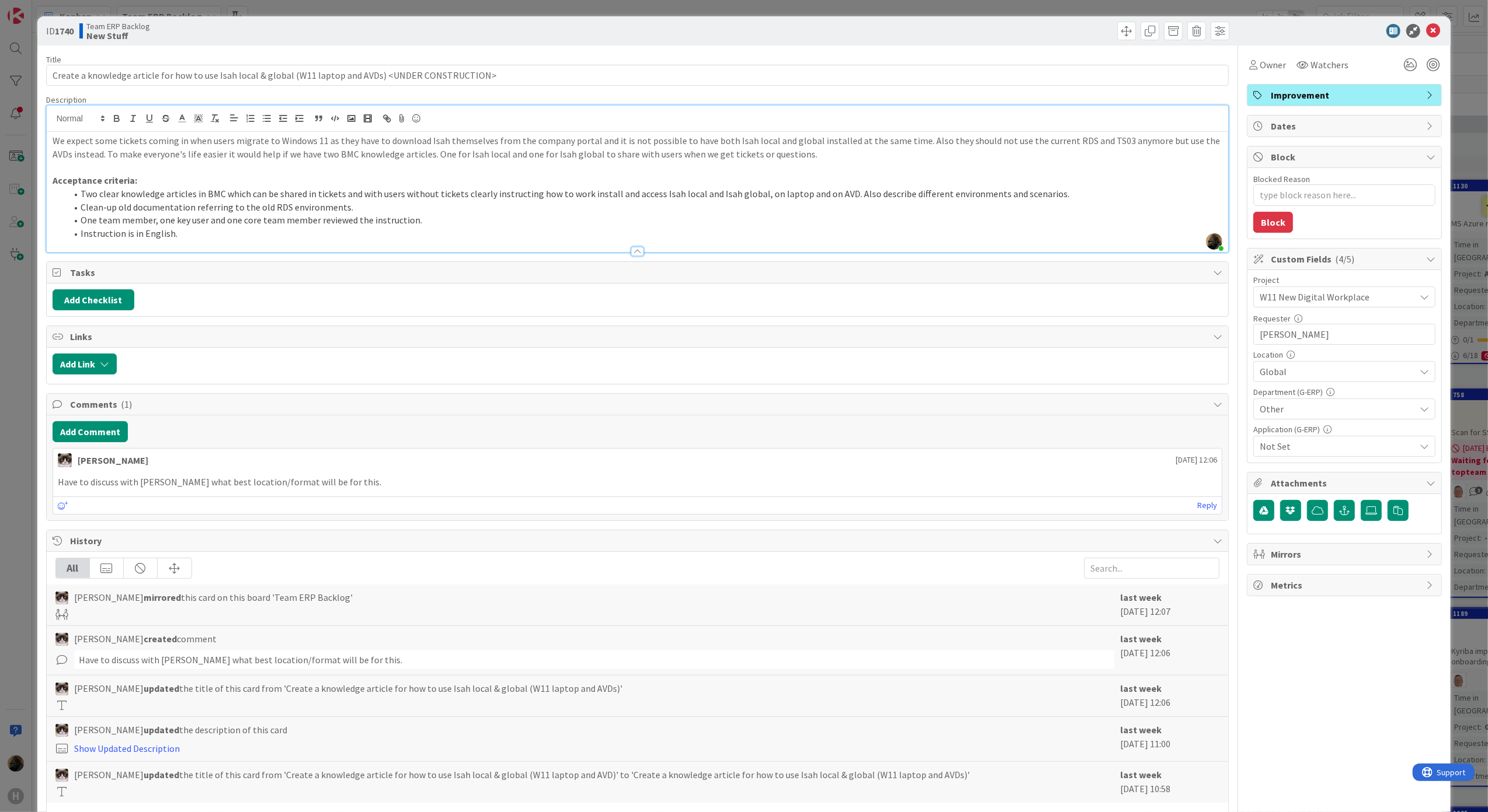
click at [5, 378] on div "ID 1740 Team ERP Backlog New Stuff Title 104 / 128 Create a knowledge article f…" at bounding box center [744, 406] width 1488 height 812
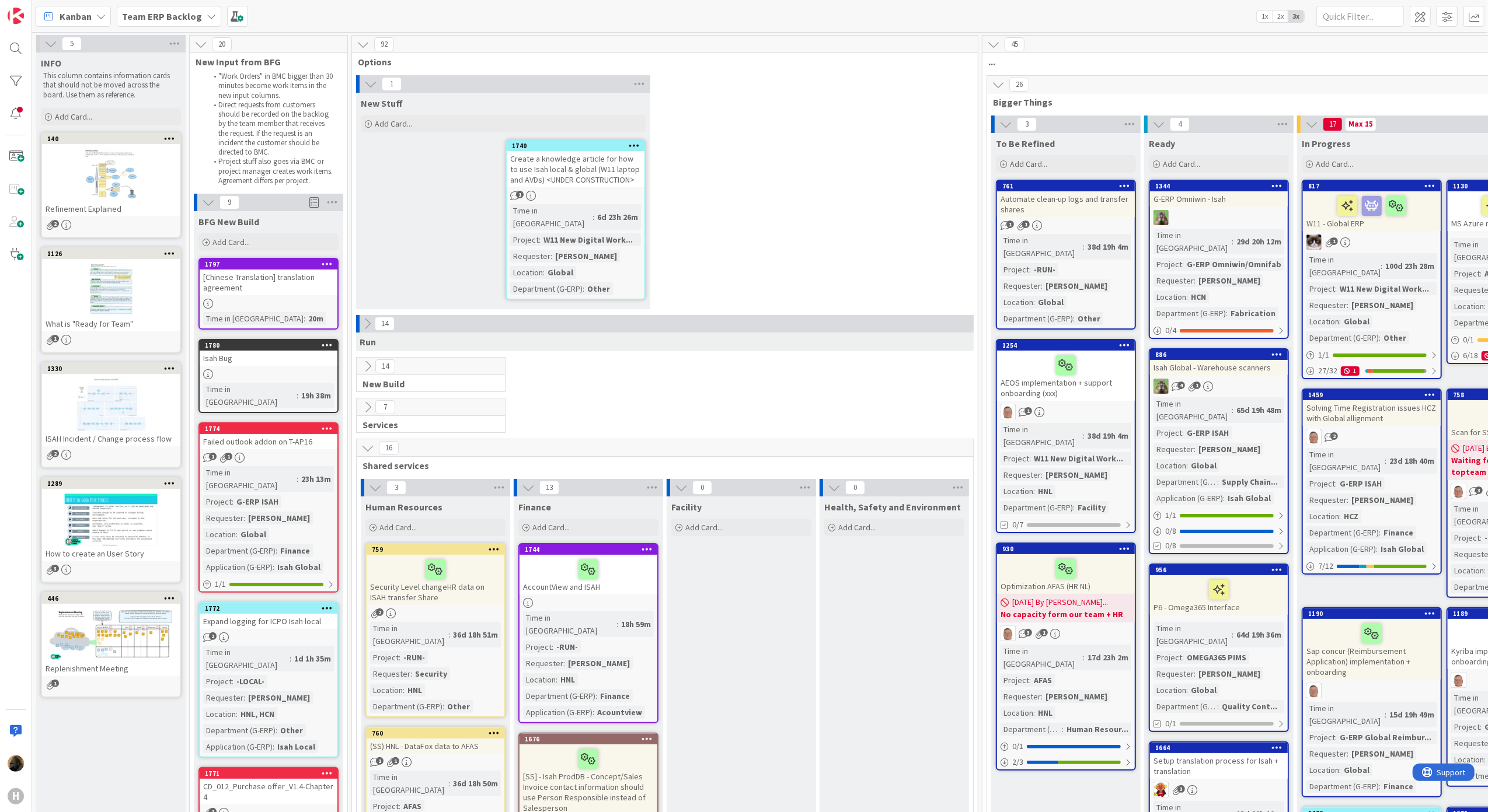
click at [245, 360] on div "Isah Bug" at bounding box center [268, 358] width 138 height 16
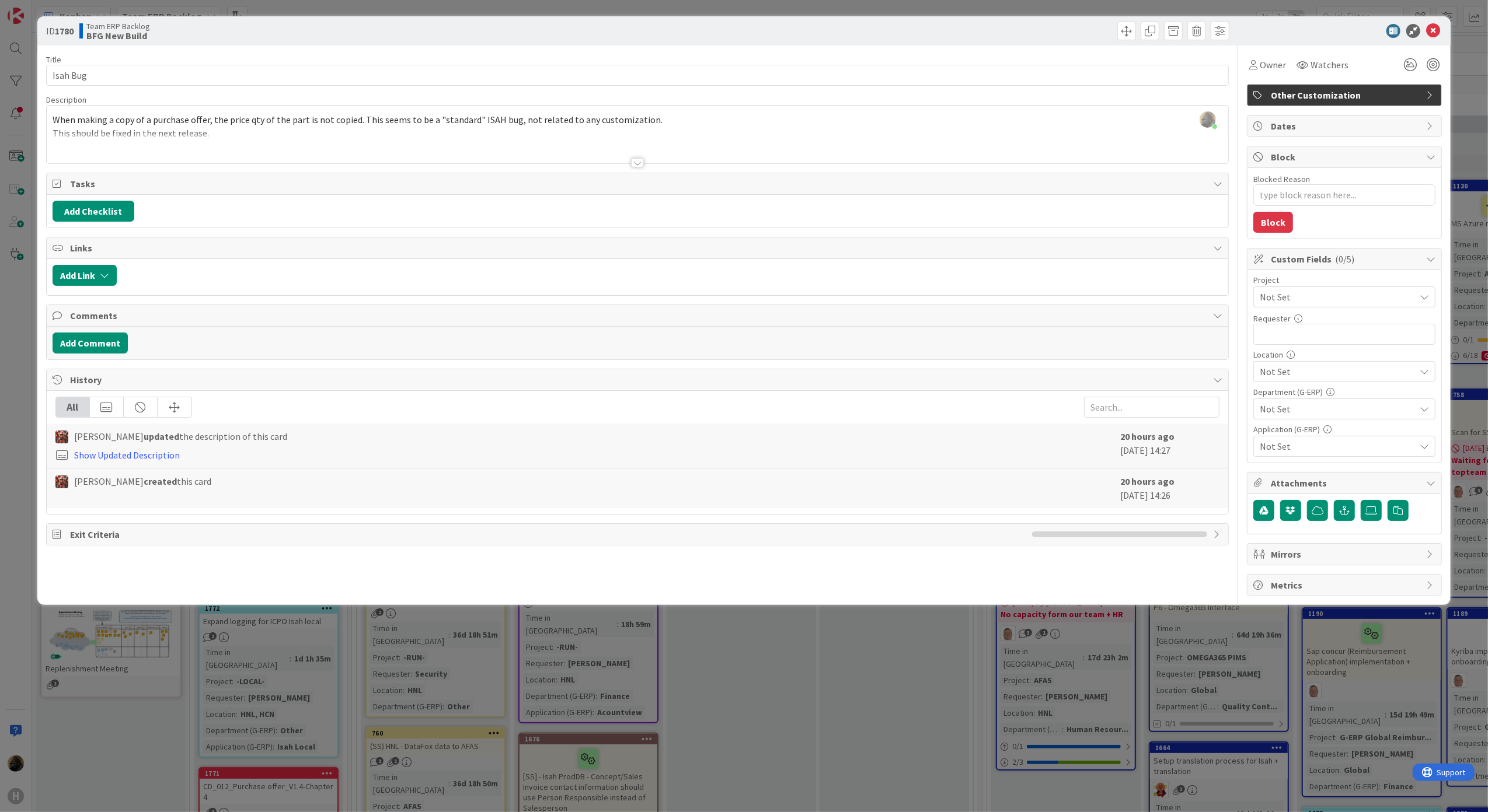
click at [635, 166] on div at bounding box center [638, 163] width 13 height 9
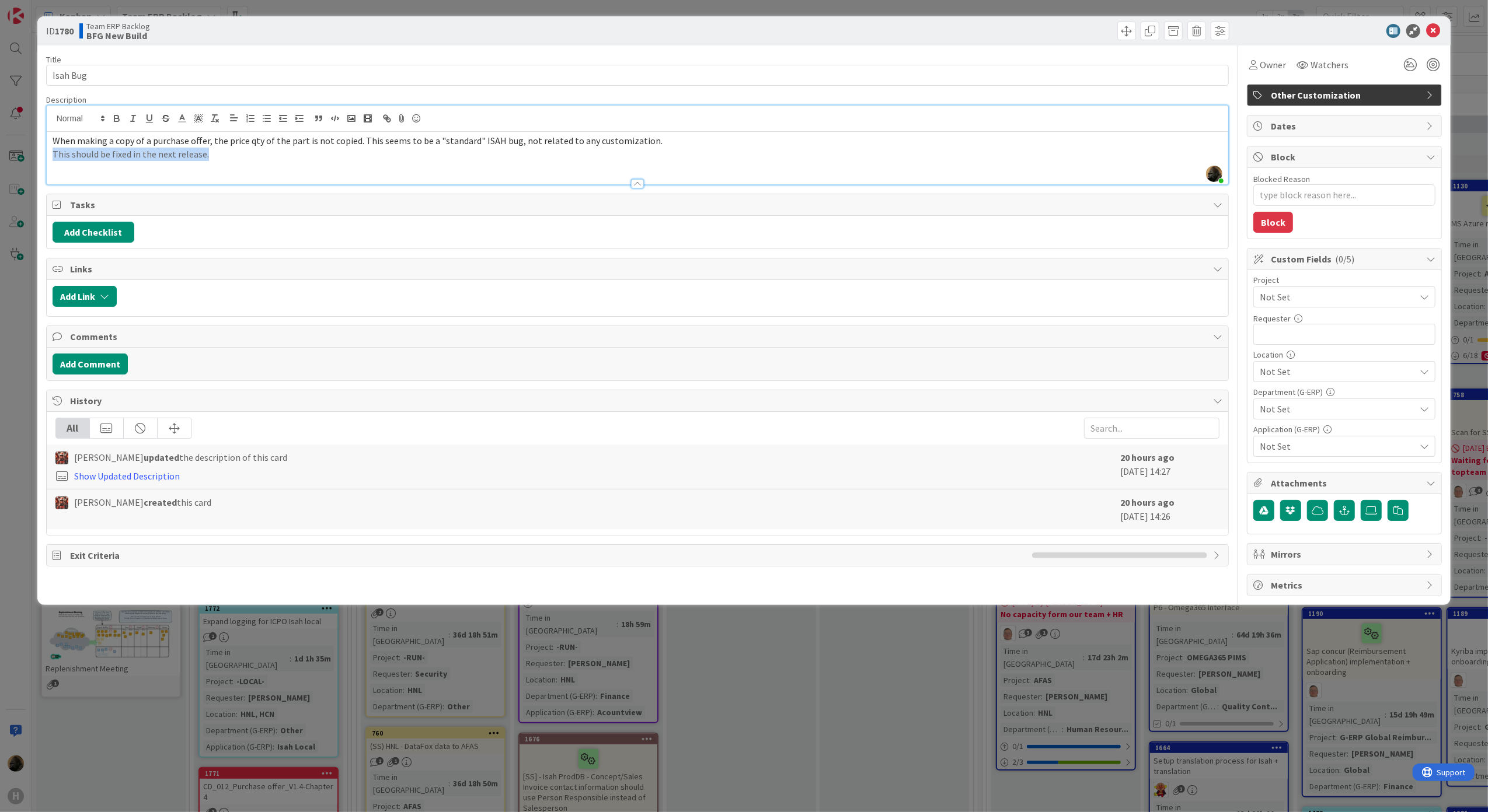
drag, startPoint x: 234, startPoint y: 156, endPoint x: 30, endPoint y: 165, distance: 204.2
click at [30, 165] on div "ID 1780 Team ERP Backlog BFG New Build Title 8 / 128 Isah Bug Description Noah …" at bounding box center [744, 406] width 1488 height 812
click at [213, 535] on div "All Josef Kuman updated the description of this card Show Updated Description 2…" at bounding box center [638, 473] width 1182 height 123
click at [482, 769] on div "ID 1780 Team ERP Backlog BFG New Build Title 8 / 128 Isah Bug Description Noah …" at bounding box center [744, 406] width 1488 height 812
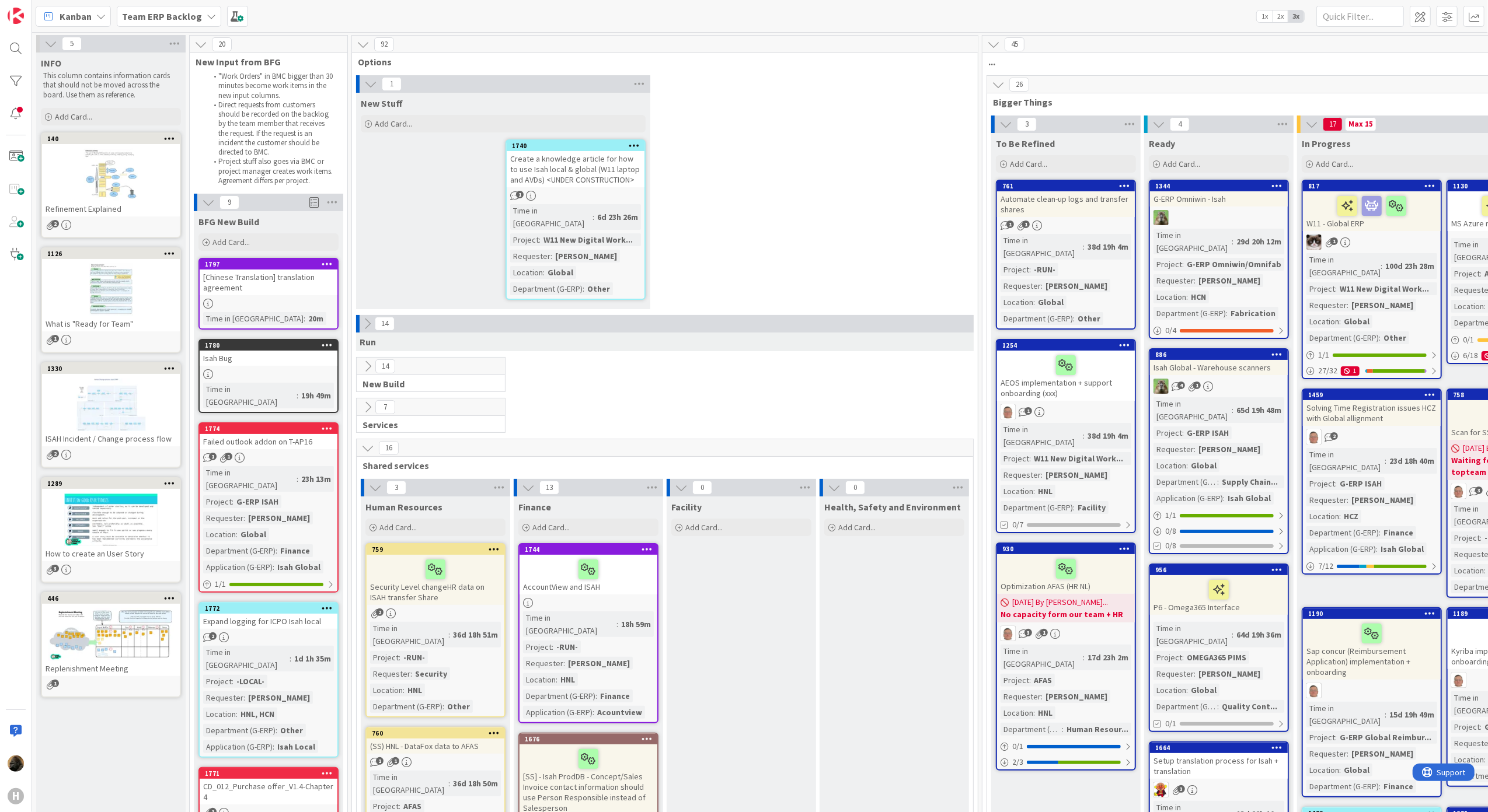
click at [267, 434] on div "Failed outlook addon on T-AP16" at bounding box center [268, 442] width 138 height 16
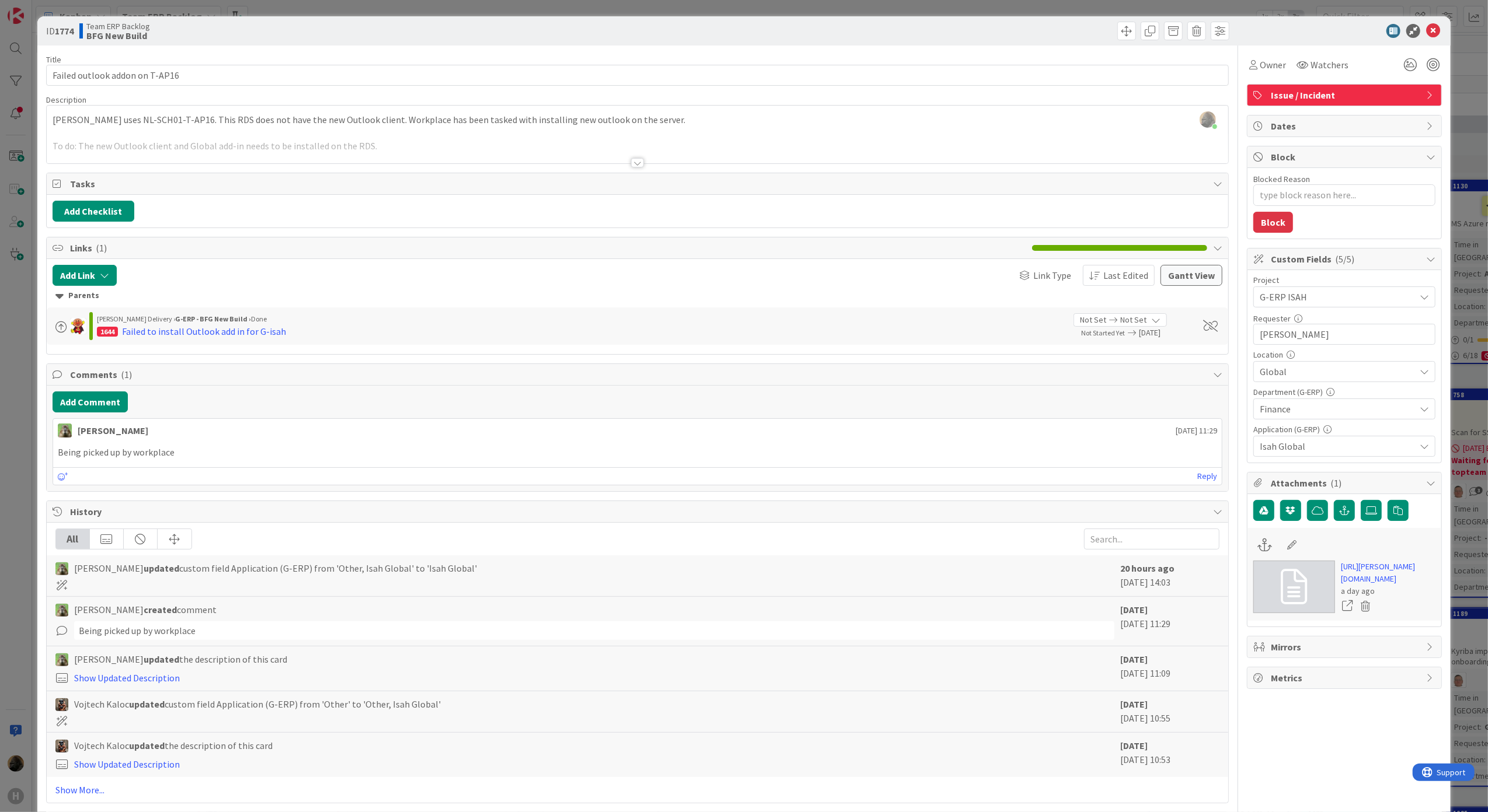
click at [6, 489] on div "ID 1774 Team ERP Backlog BFG New Build Title 30 / 128 Failed outlook addon on T…" at bounding box center [744, 406] width 1488 height 812
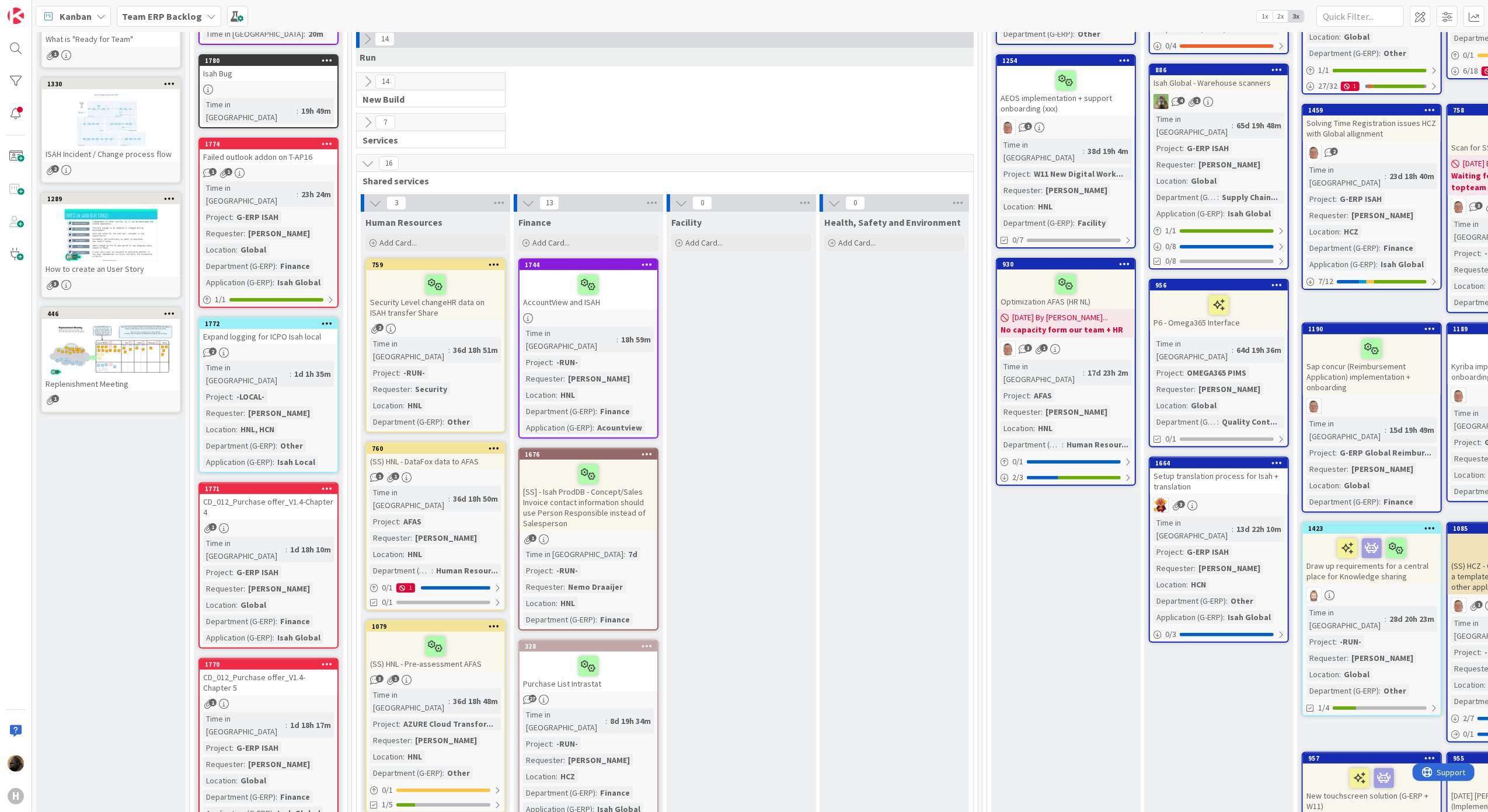
scroll to position [311, 0]
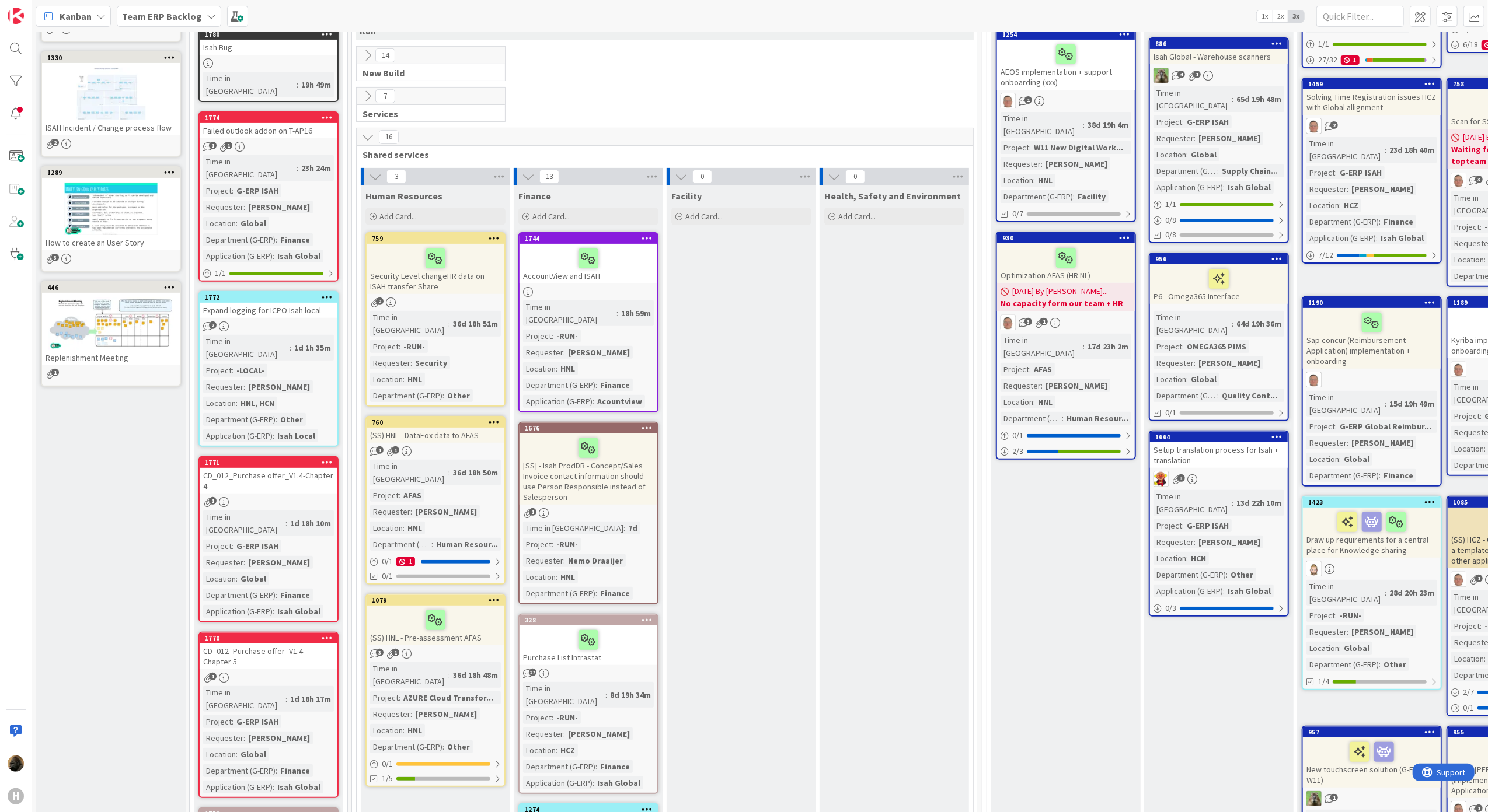
click at [262, 303] on div "Expand logging for ICPO Isah local" at bounding box center [268, 310] width 138 height 16
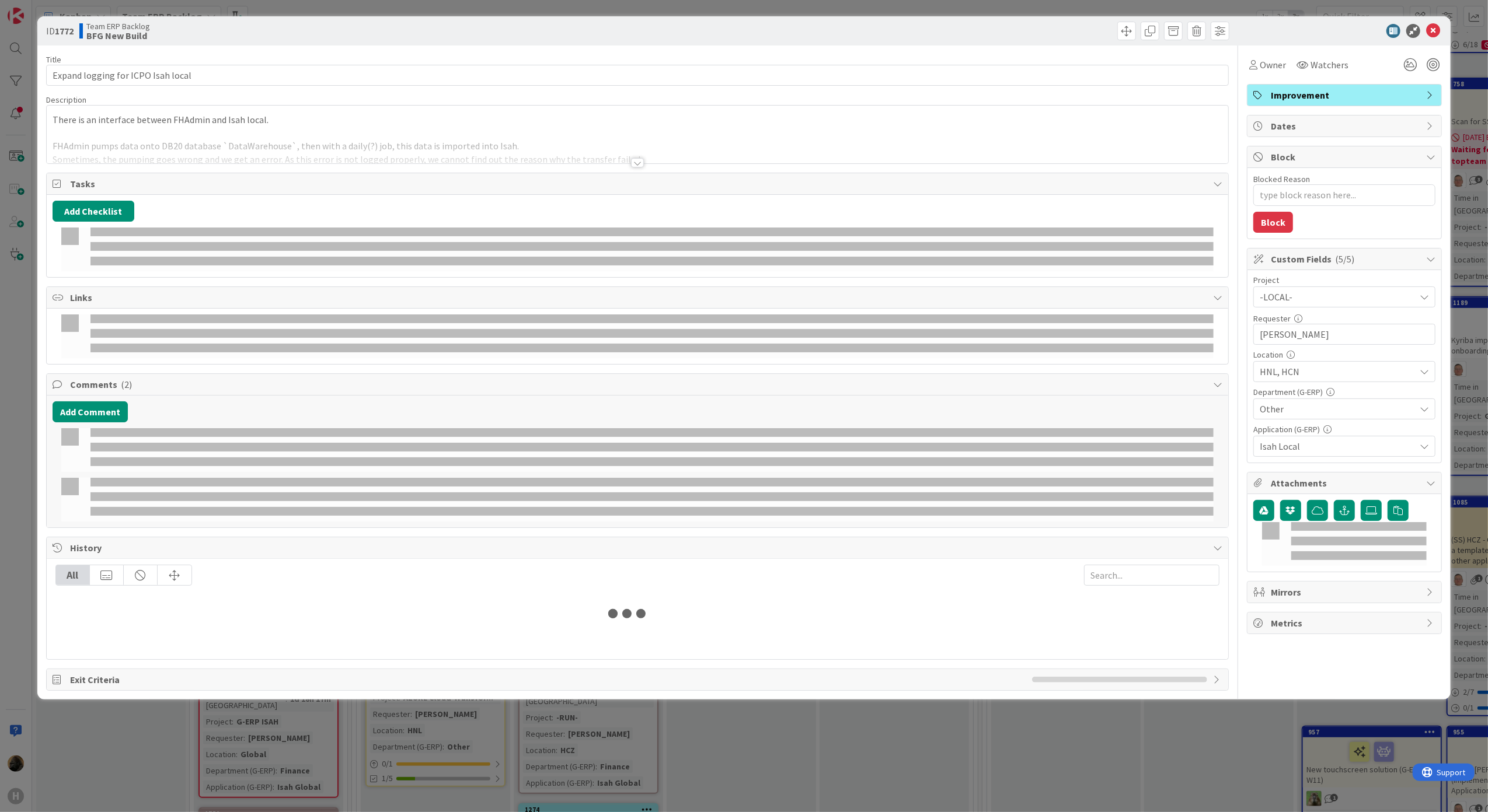
type textarea "x"
select select "sql"
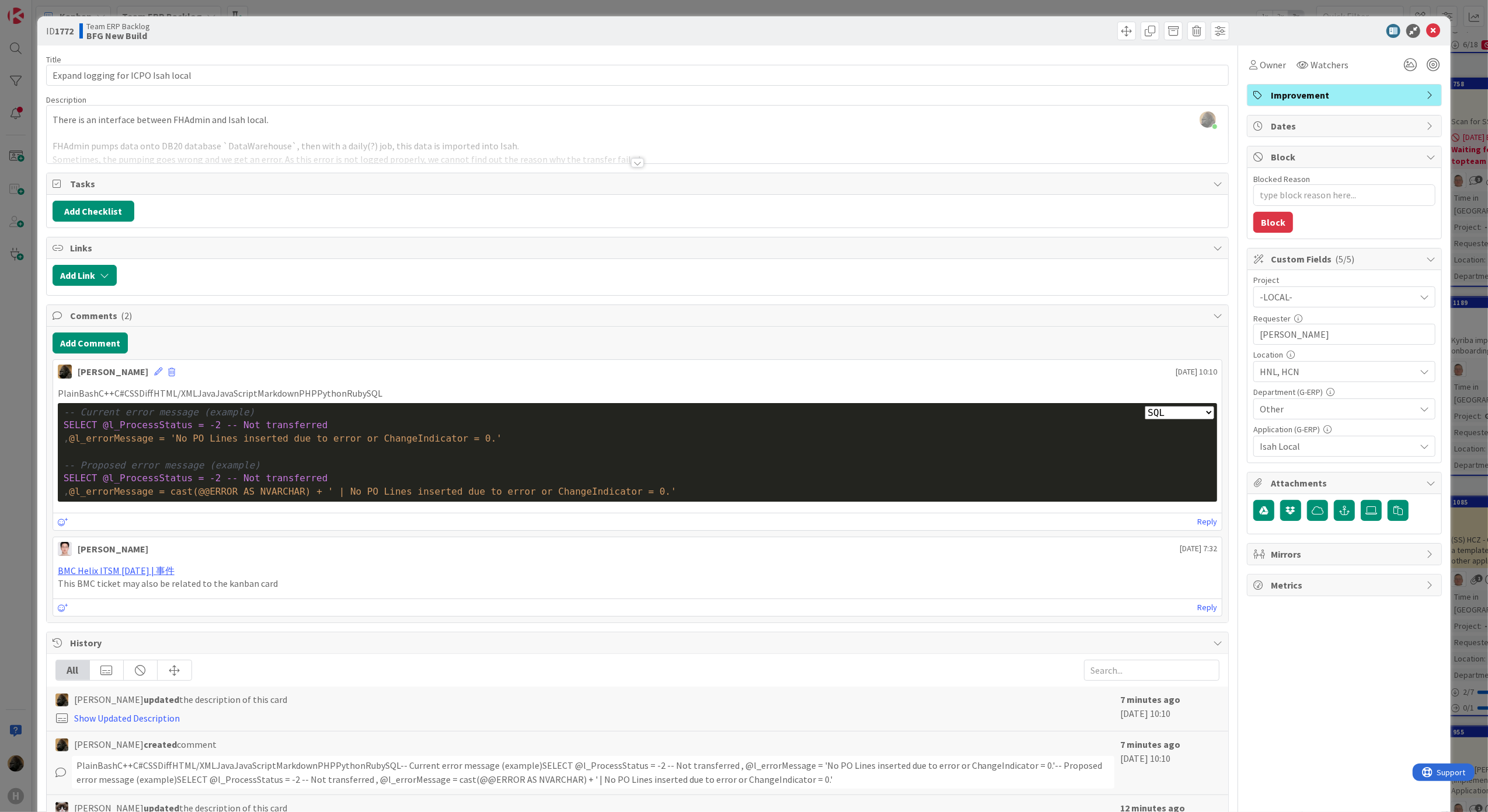
click at [619, 164] on div at bounding box center [638, 148] width 1182 height 29
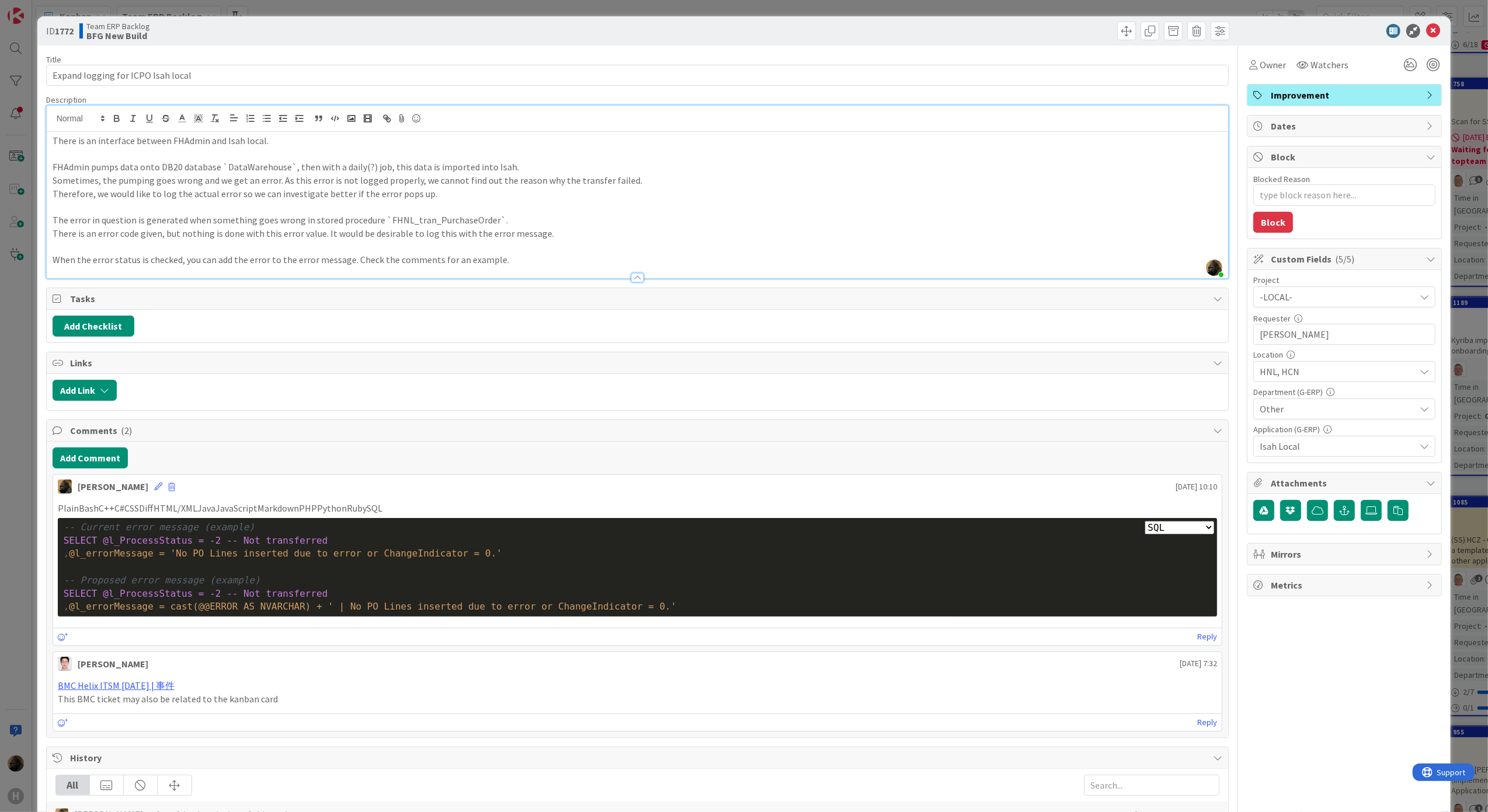
click at [639, 275] on div at bounding box center [638, 272] width 1182 height 12
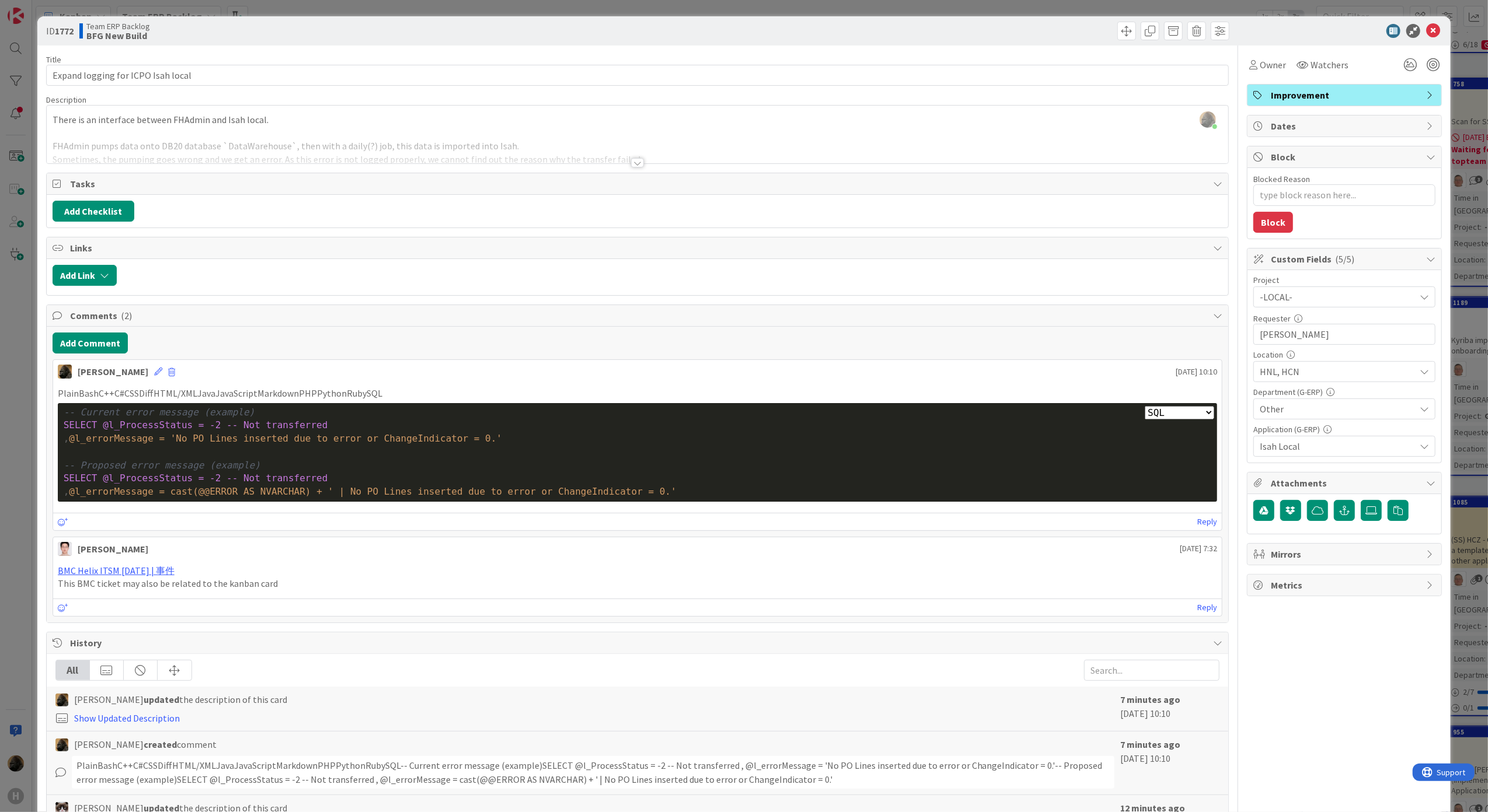
click at [6, 539] on div "ID 1772 Team ERP Backlog BFG New Build Title 34 / 128 Expand logging for ICPO I…" at bounding box center [744, 406] width 1488 height 812
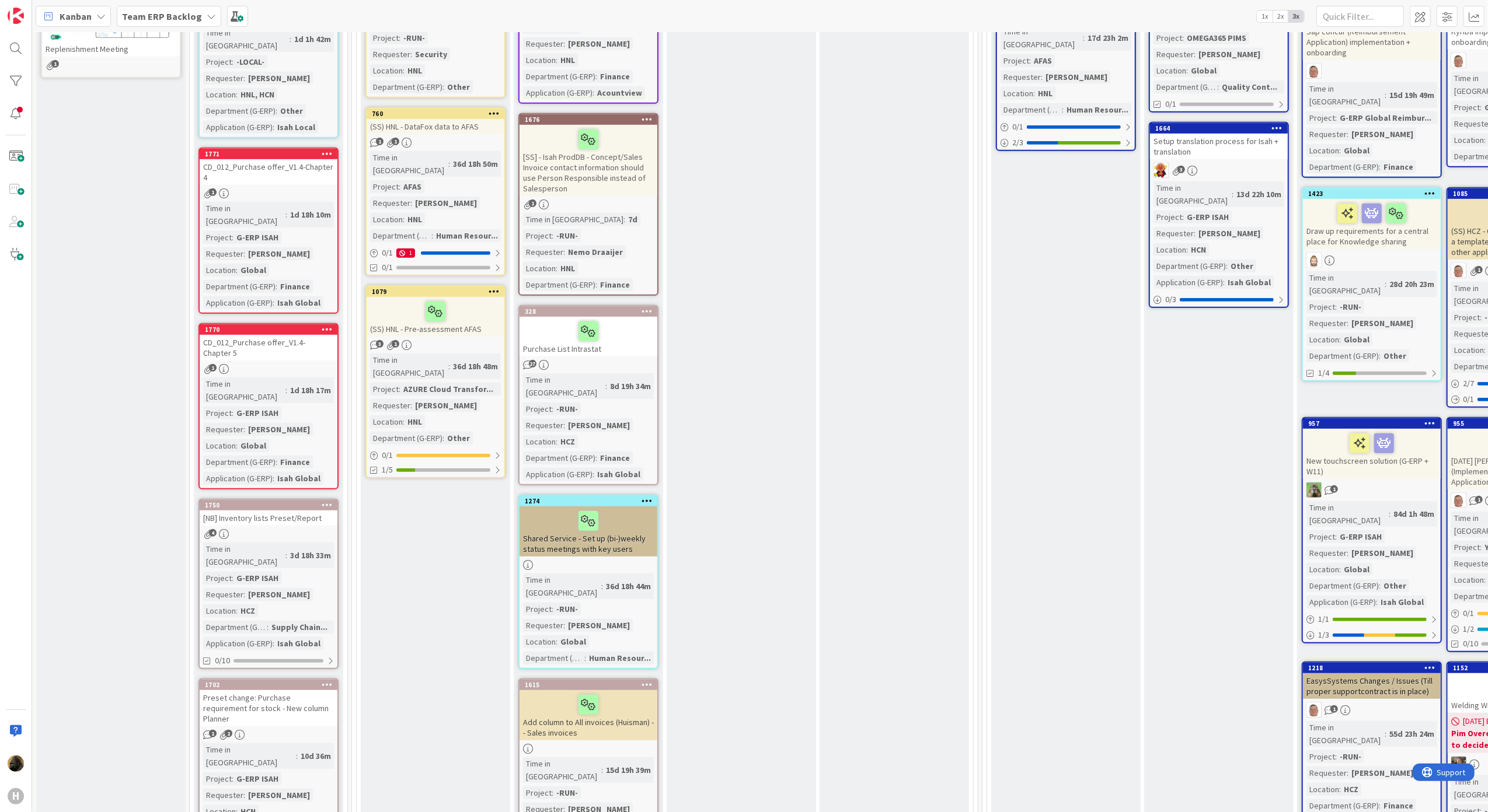
scroll to position [622, 0]
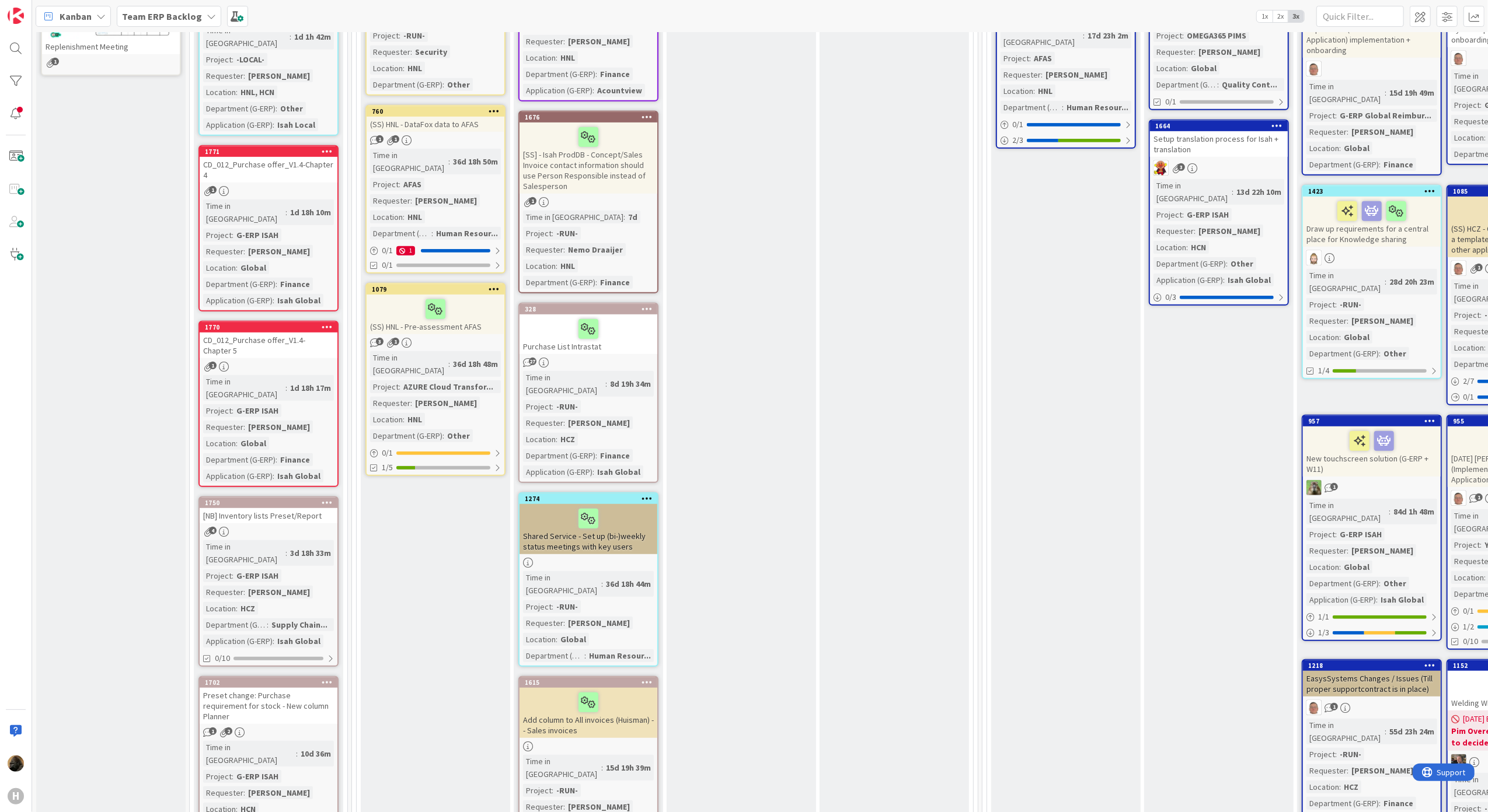
click at [303, 508] on div "[NB] Inventory lists Preset/Report" at bounding box center [268, 515] width 138 height 16
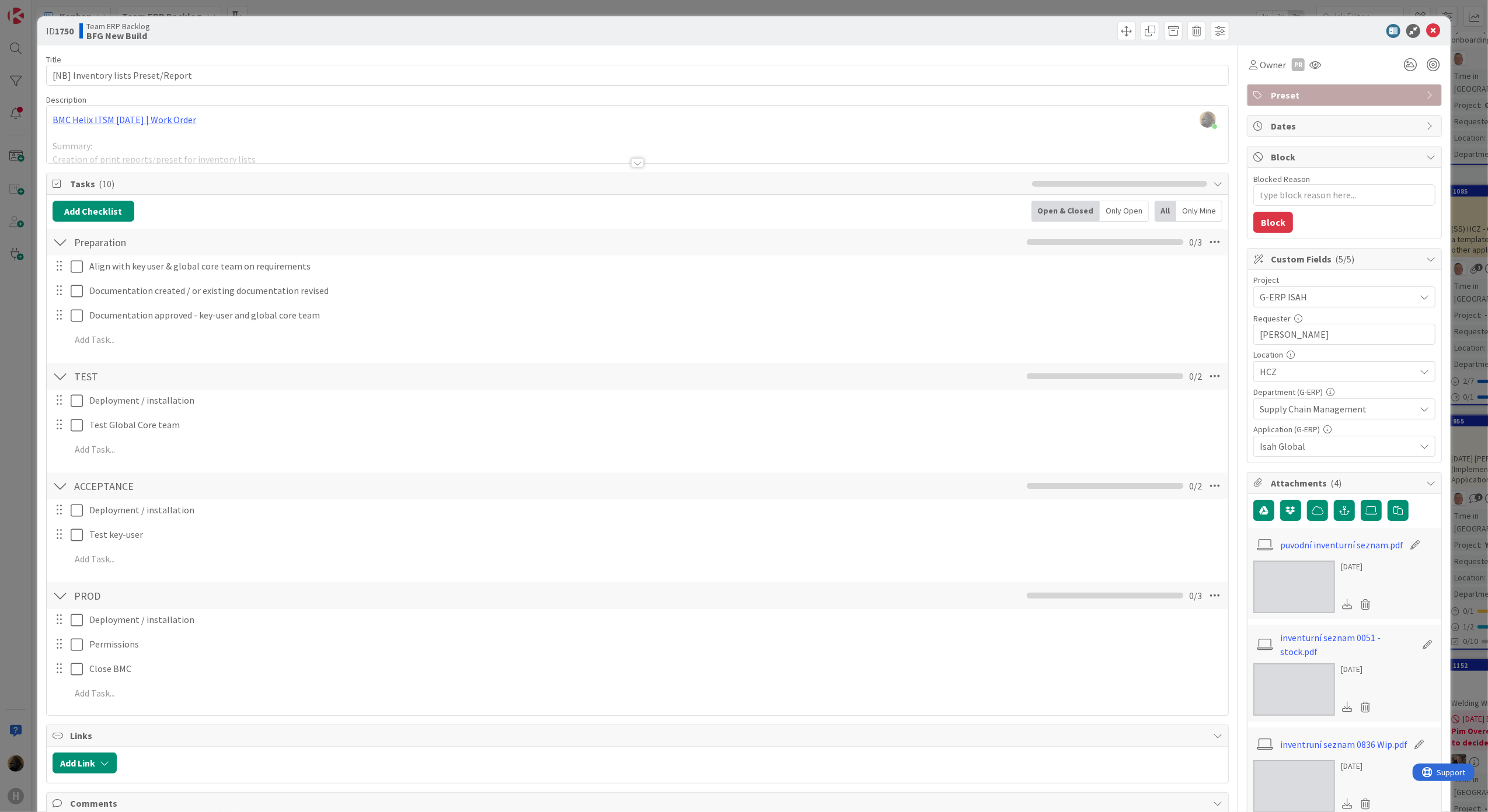
click at [631, 167] on div at bounding box center [638, 163] width 13 height 9
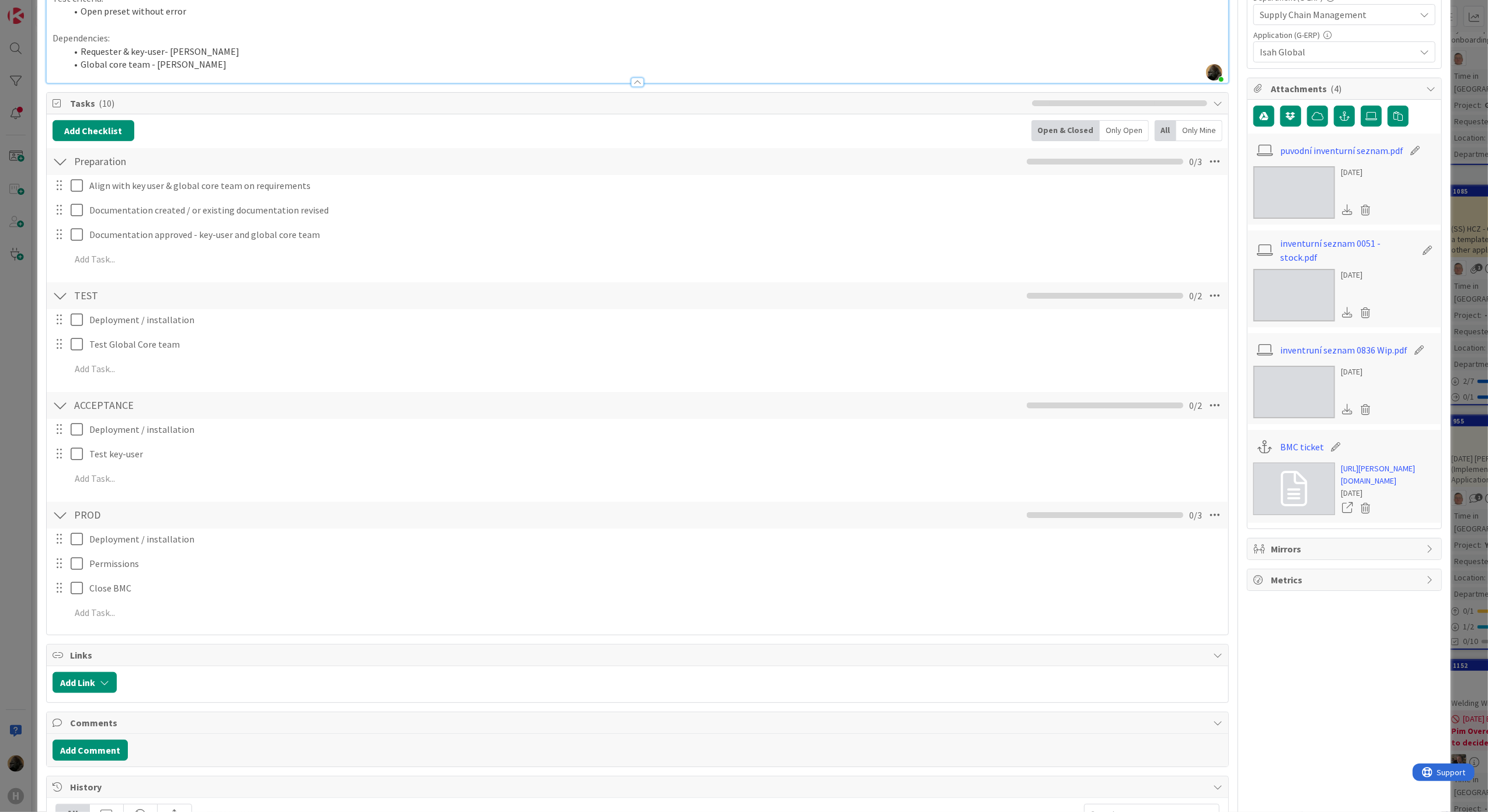
scroll to position [622, 0]
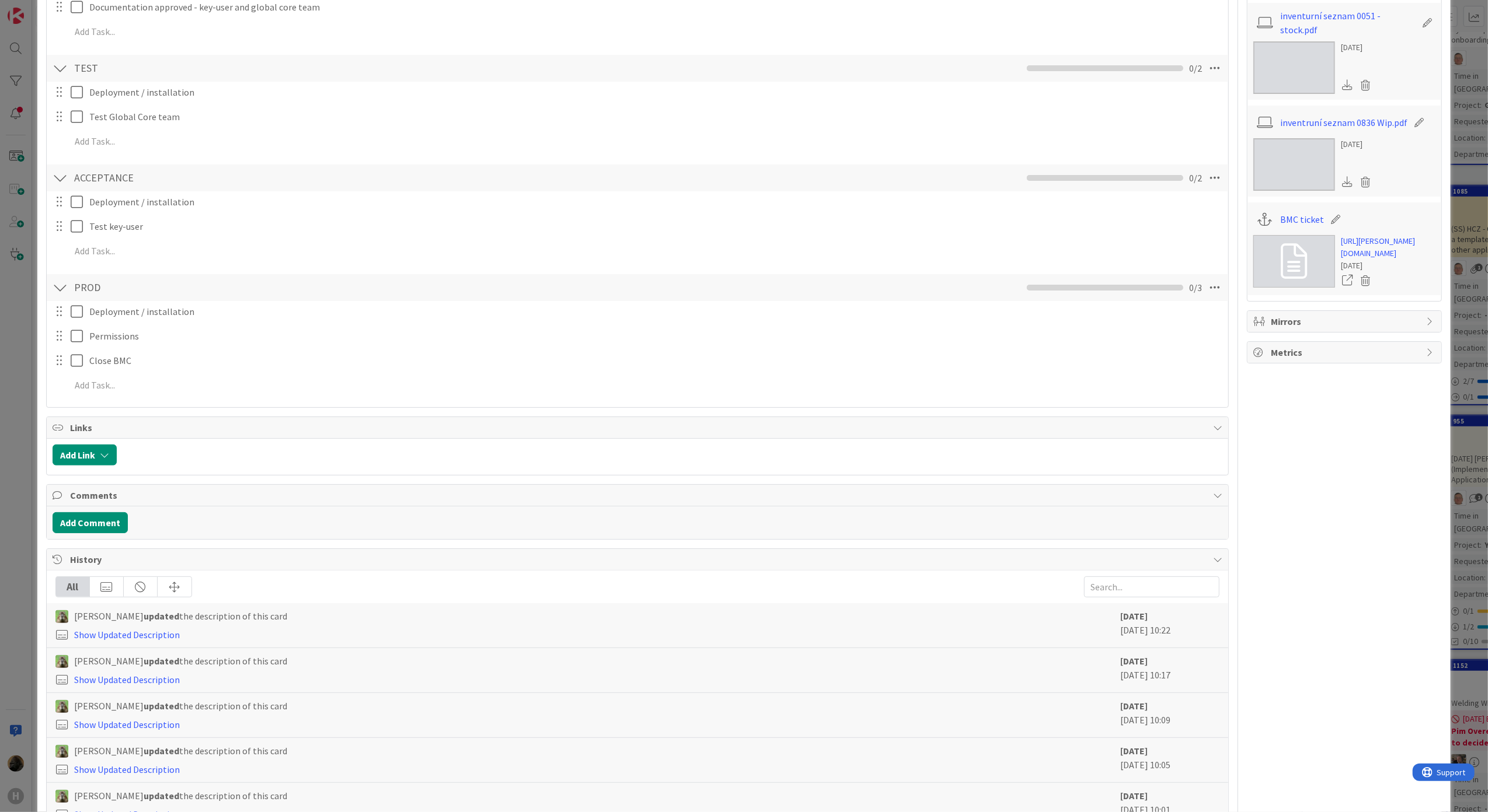
click at [0, 460] on html "H Kanban Team ERP Backlog 1x 2x 3x 5 INFO This column contains information card…" at bounding box center [744, 406] width 1488 height 812
click at [8, 491] on div "ID 1750 Team ERP Backlog BFG New Build Title 34 / 128 [NB] Inventory lists Pres…" at bounding box center [744, 406] width 1488 height 812
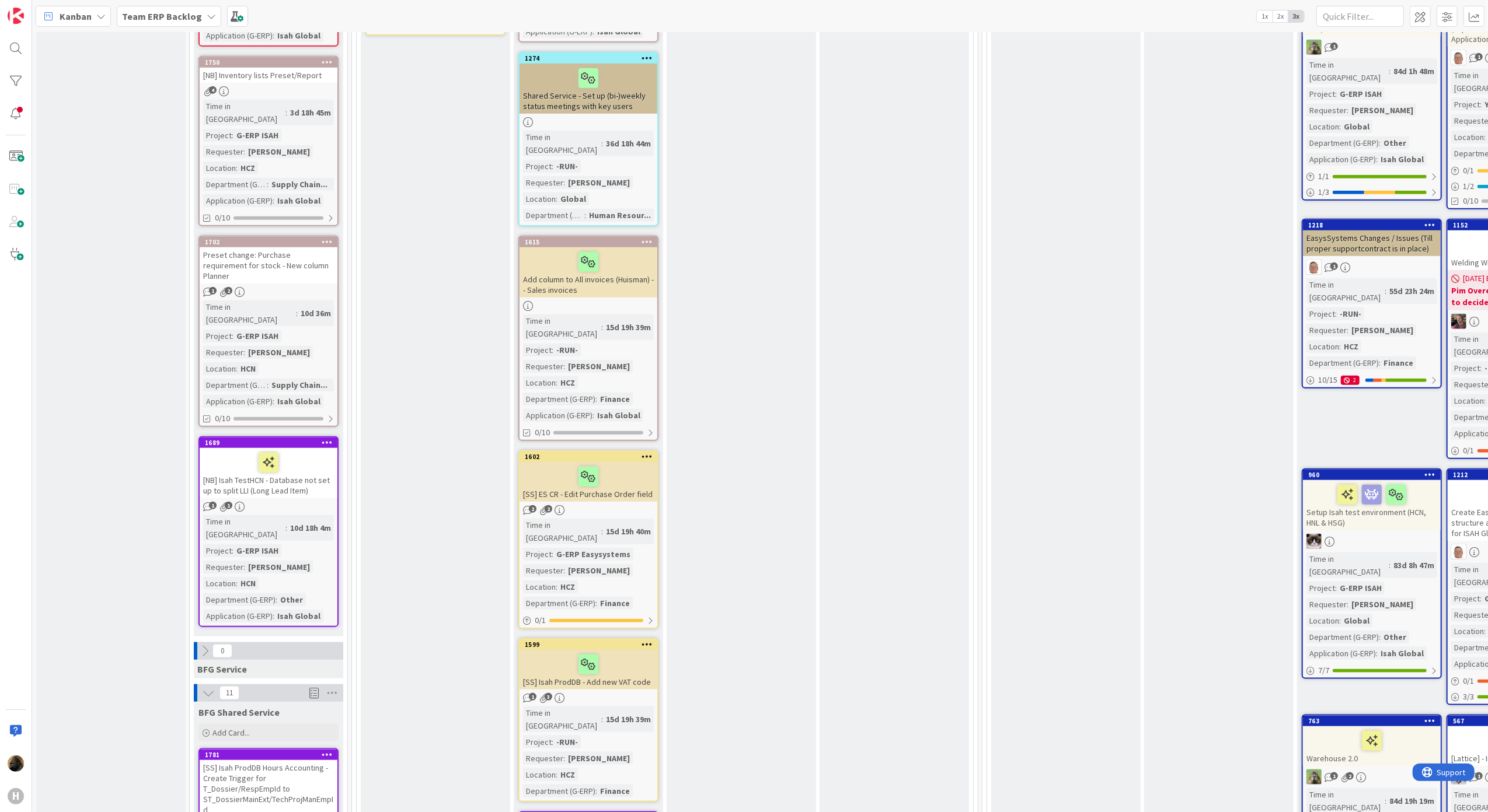
scroll to position [1088, 0]
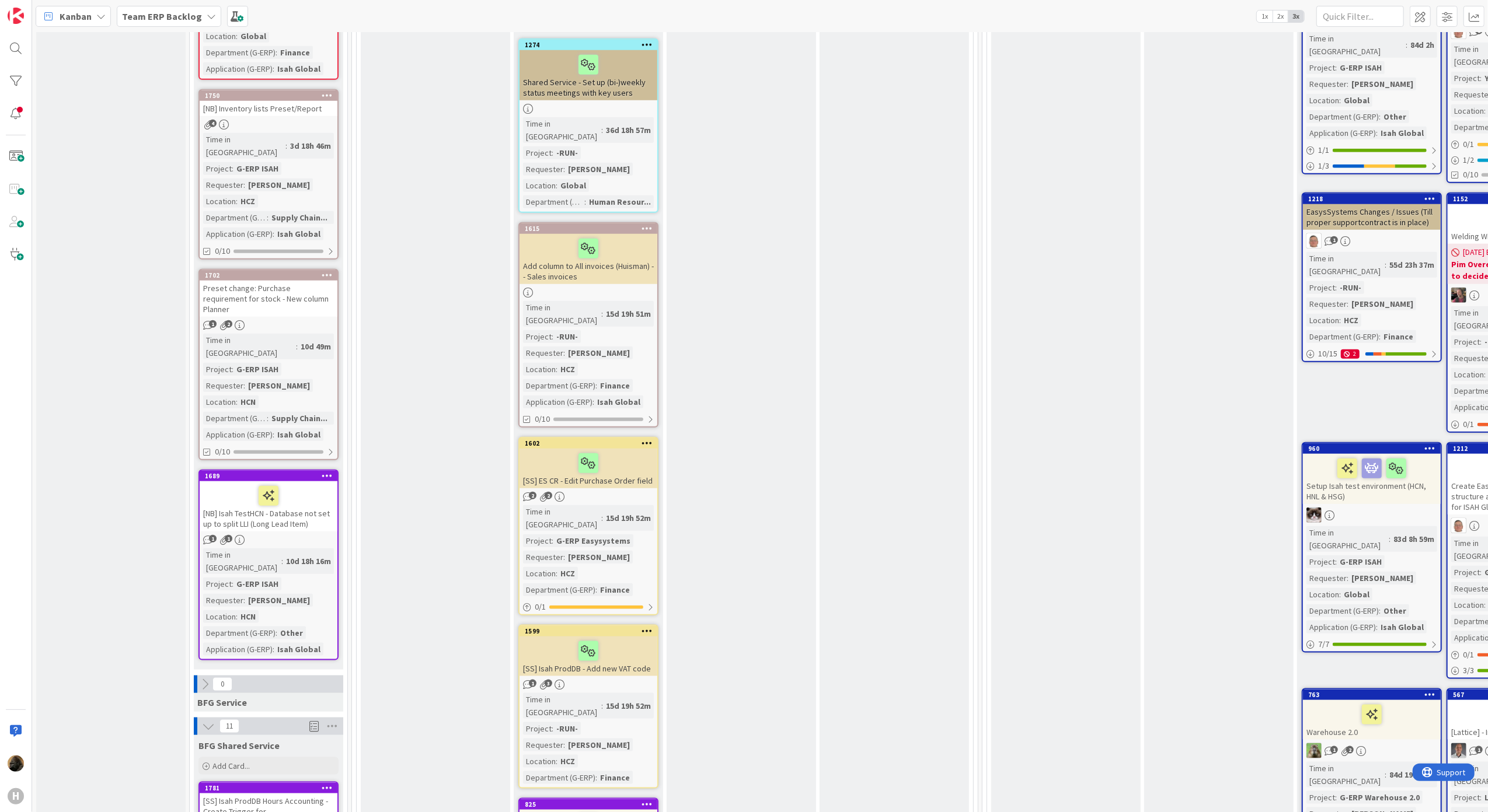
click at [258, 794] on div "[SS] Isah ProdDB Hours Accounting - Create Trigger for T_Dossier/RespEmpId to S…" at bounding box center [268, 822] width 138 height 57
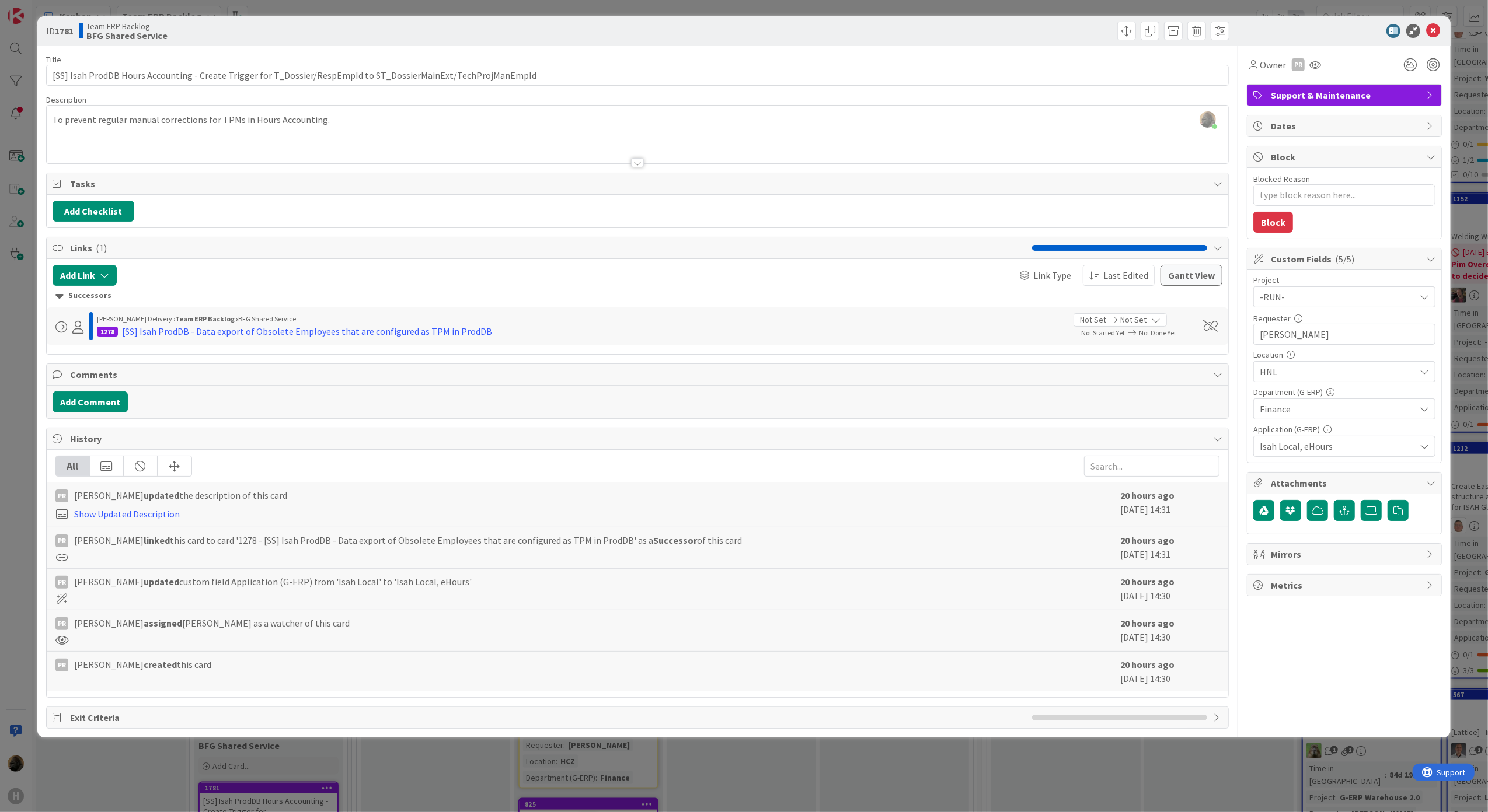
click at [16, 439] on div "ID 1781 Team ERP Backlog BFG Shared Service Title 112 / 128 [SS] Isah ProdDB Ho…" at bounding box center [744, 406] width 1488 height 812
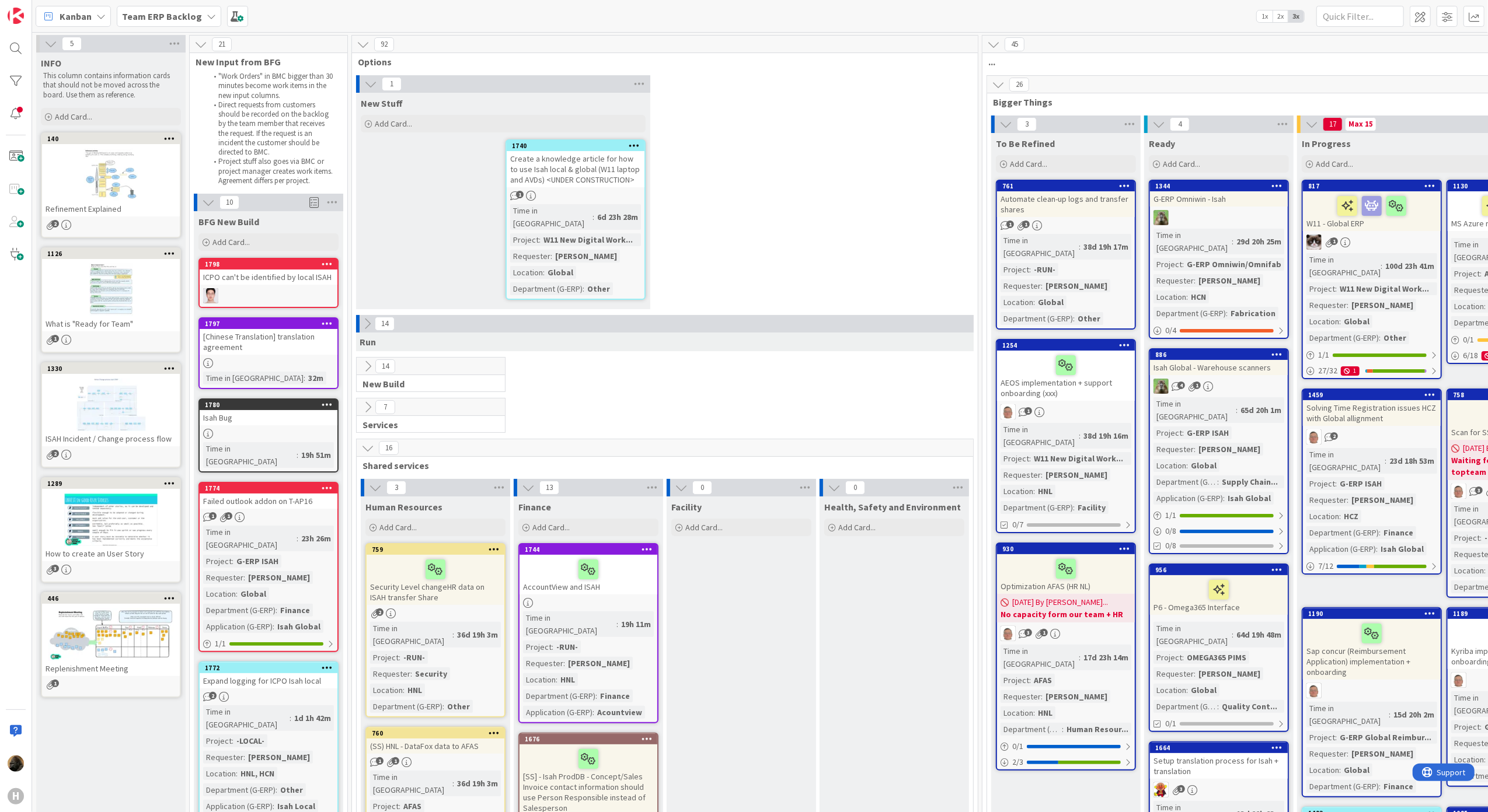
click at [295, 278] on div "ICPO can't be identified by local ISAH" at bounding box center [268, 276] width 138 height 16
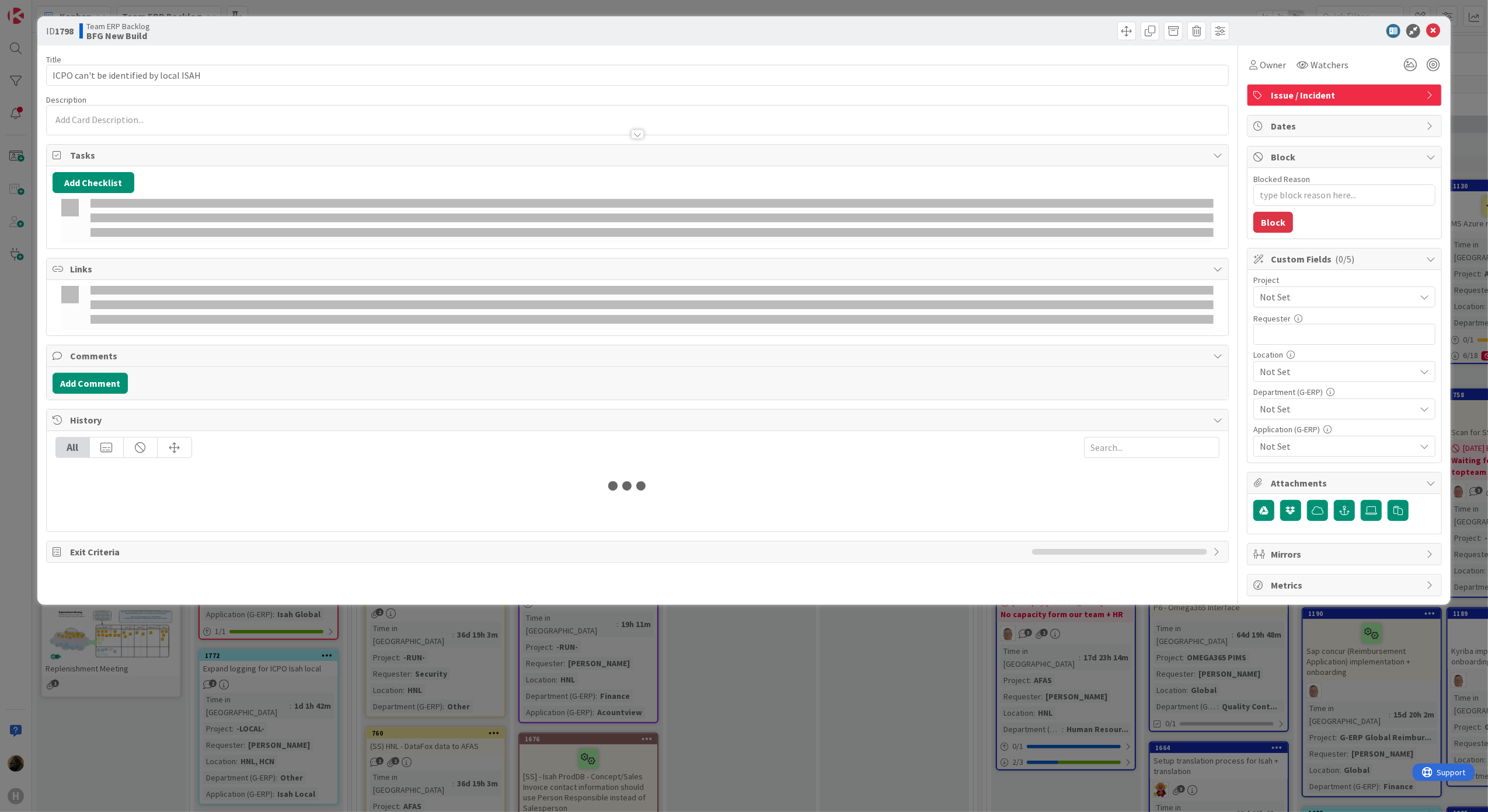
type textarea "x"
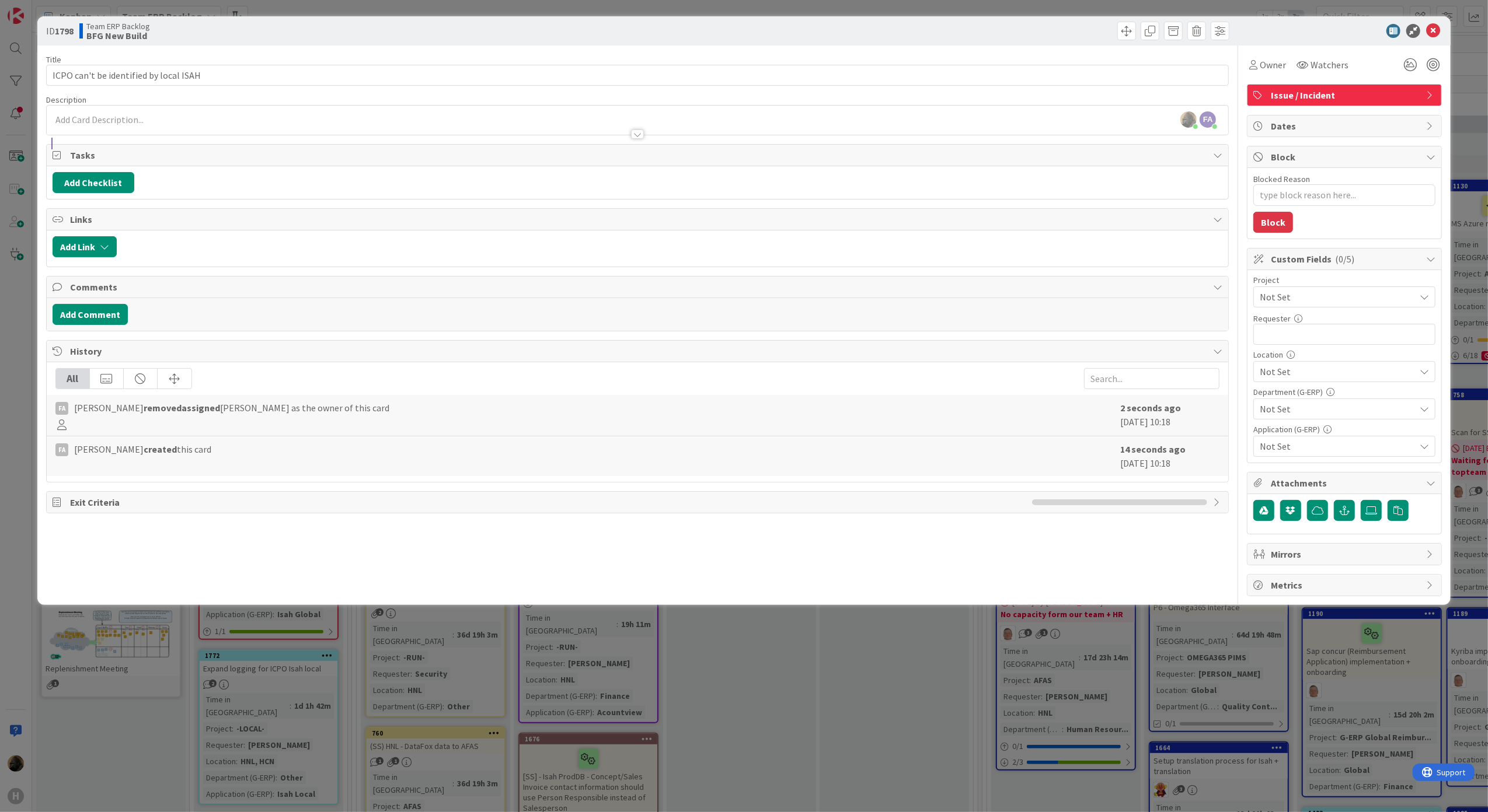
click at [14, 461] on div "ID 1798 Team ERP Backlog BFG New Build Title 38 / 128 ICPO can't be identified …" at bounding box center [744, 406] width 1488 height 812
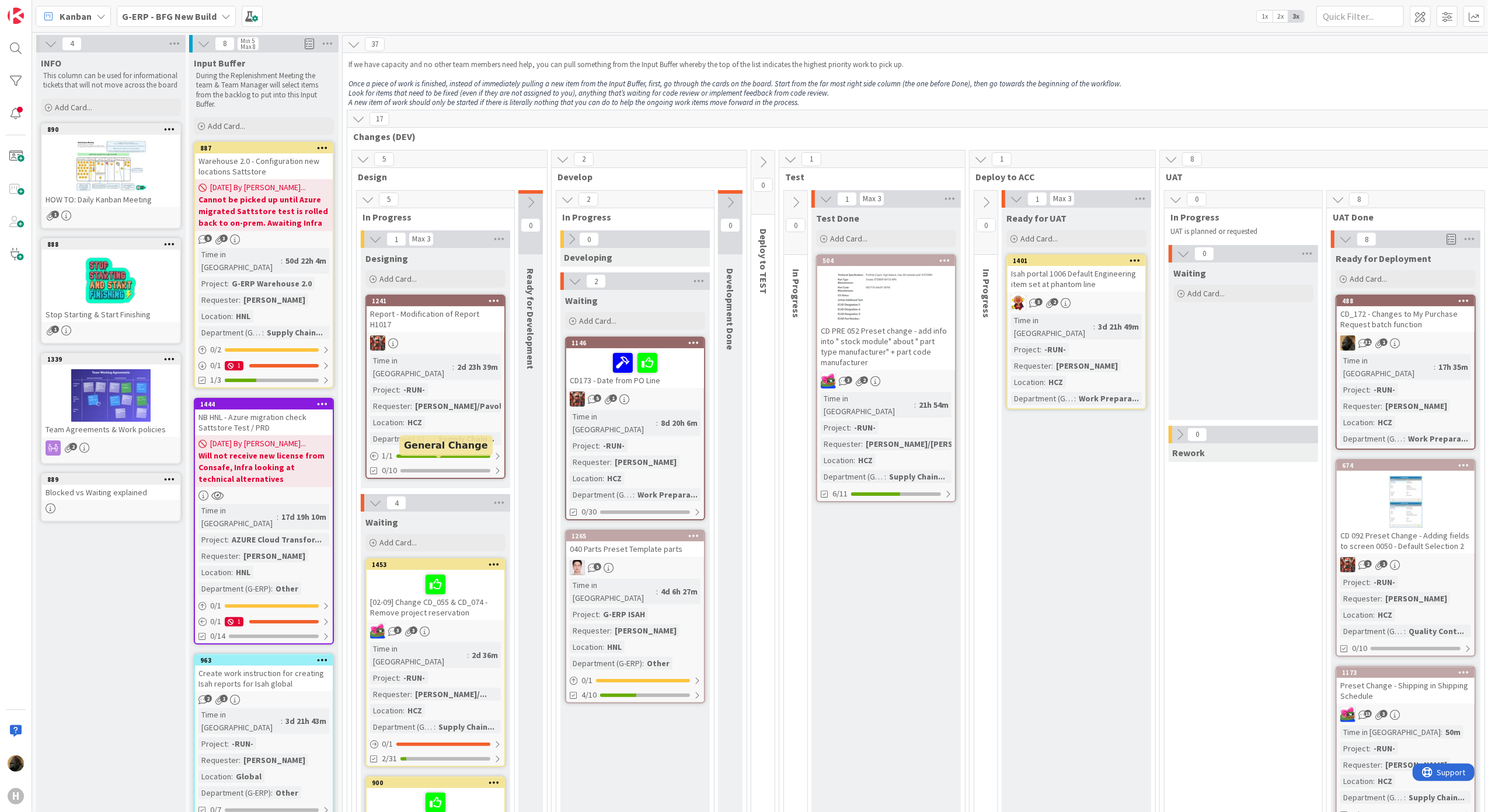
scroll to position [77, 0]
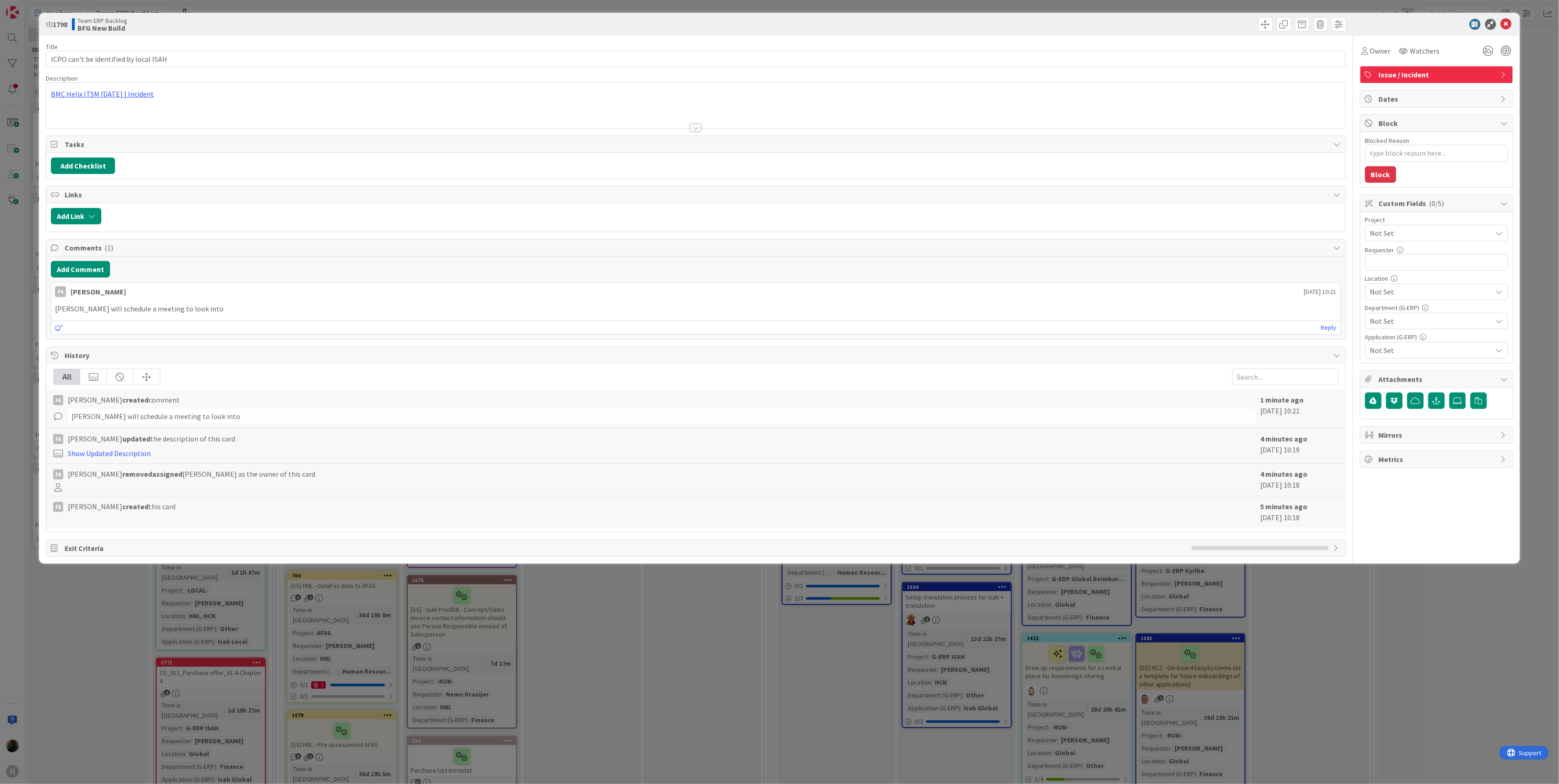
click at [97, 94] on div "BMC Helix ITSM [DATE] | Incident" at bounding box center [695, 105] width 1299 height 45
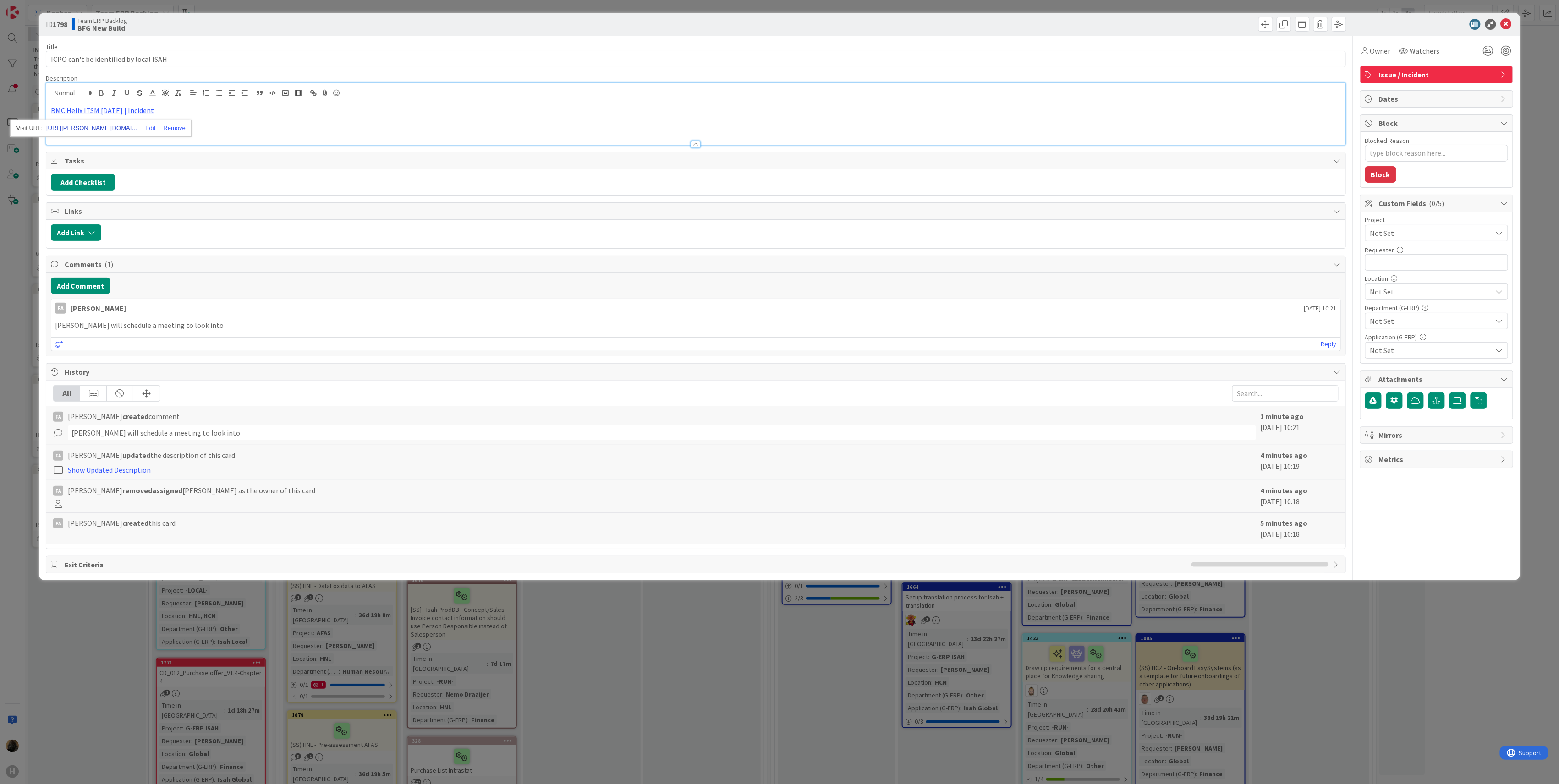
click at [107, 125] on link "[URL][PERSON_NAME][DOMAIN_NAME]" at bounding box center [92, 128] width 92 height 12
click at [672, 317] on div "FA [PERSON_NAME] [DATE] 10:21 [PERSON_NAME] will schedule a meeting to look int…" at bounding box center [696, 325] width 1290 height 53
type textarea "x"
type input "KB1798ICPO can't be identified by local ISAH"
type textarea "x"
